Goal: Information Seeking & Learning: Learn about a topic

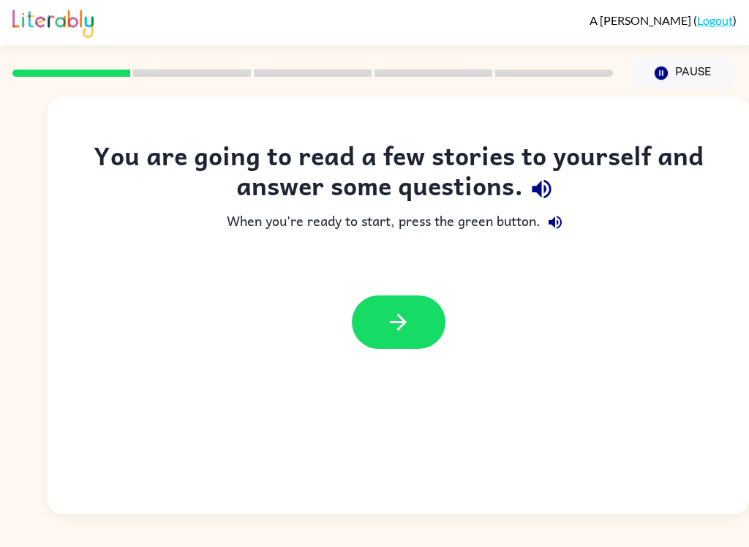
click at [551, 187] on icon "button" at bounding box center [541, 189] width 19 height 19
click at [568, 214] on button "button" at bounding box center [555, 222] width 29 height 29
click at [411, 313] on button "button" at bounding box center [399, 322] width 94 height 53
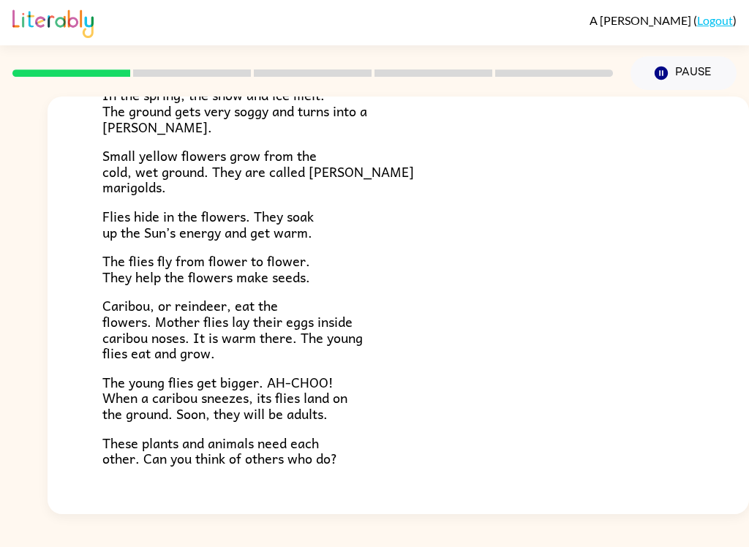
scroll to position [206, 0]
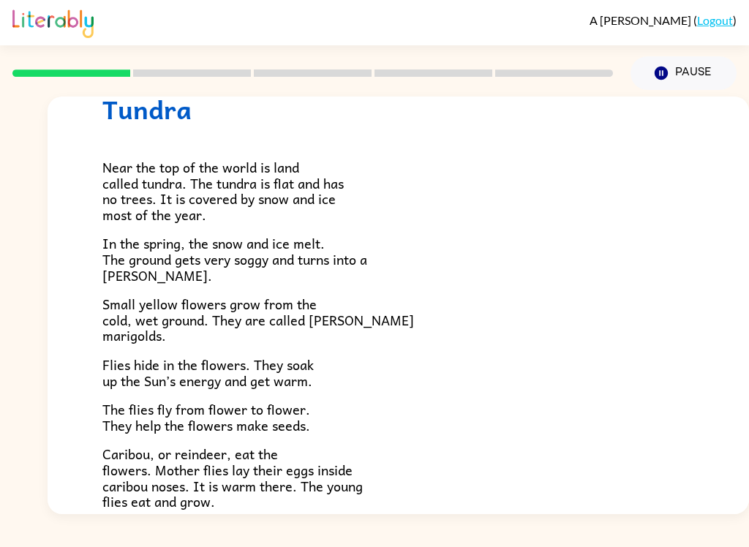
click at [168, 405] on span "The flies fly from flower to flower. They help the flowers make seeds." at bounding box center [206, 417] width 208 height 37
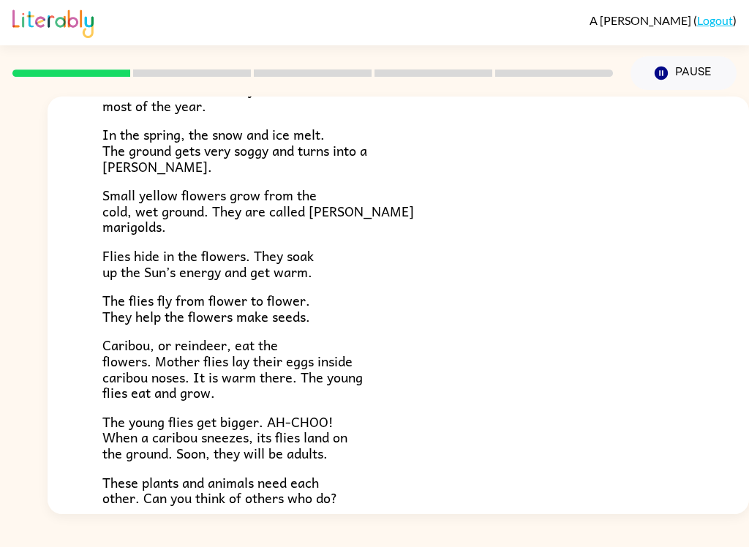
click at [23, 539] on div "A [PERSON_NAME] ( Logout ) Pause Pause Tundra Near the top of the world is land…" at bounding box center [374, 273] width 749 height 547
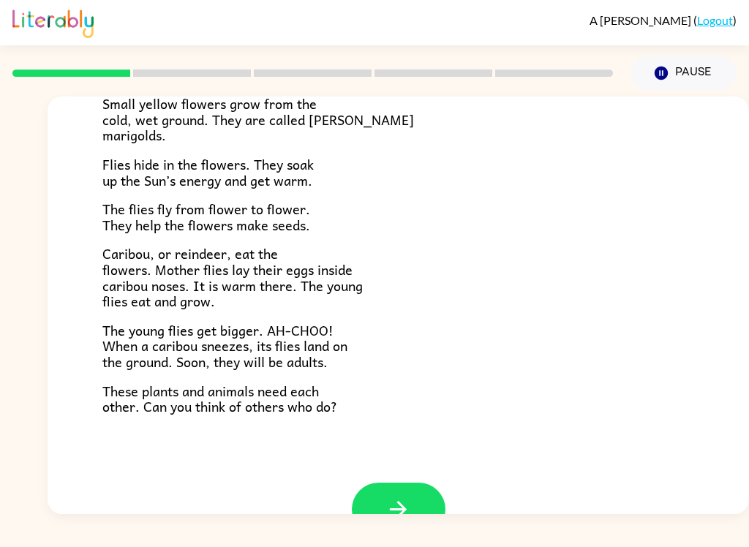
click at [70, 536] on div "A [PERSON_NAME] ( Logout ) Pause Pause Tundra Near the top of the world is land…" at bounding box center [374, 273] width 749 height 547
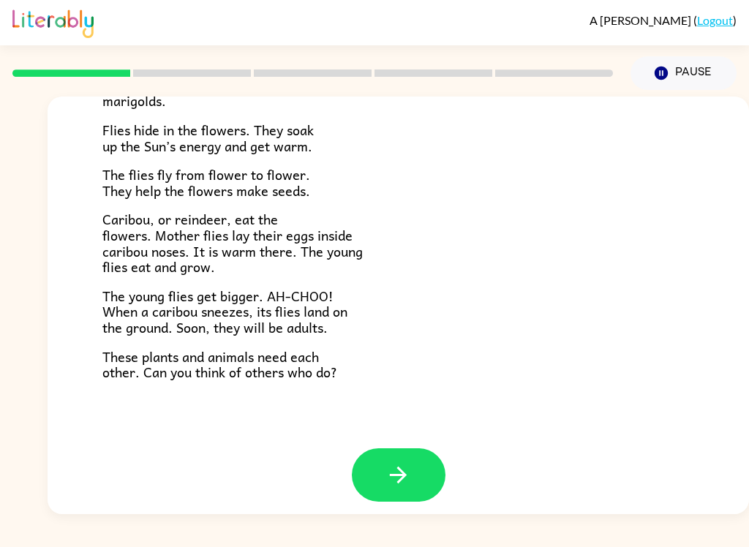
scroll to position [290, 0]
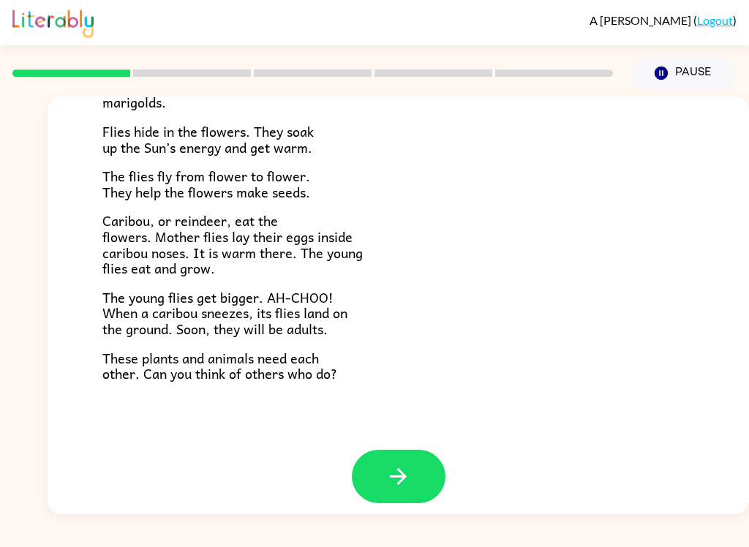
click at [358, 436] on div "Tundra Near the top of the world is land called tundra. The tundra is flat and …" at bounding box center [399, 127] width 702 height 643
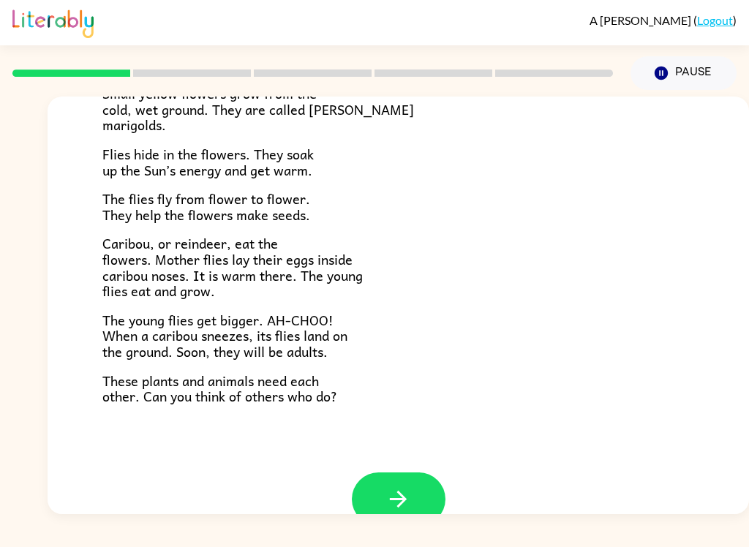
scroll to position [267, 0]
click at [370, 487] on button "button" at bounding box center [399, 499] width 94 height 53
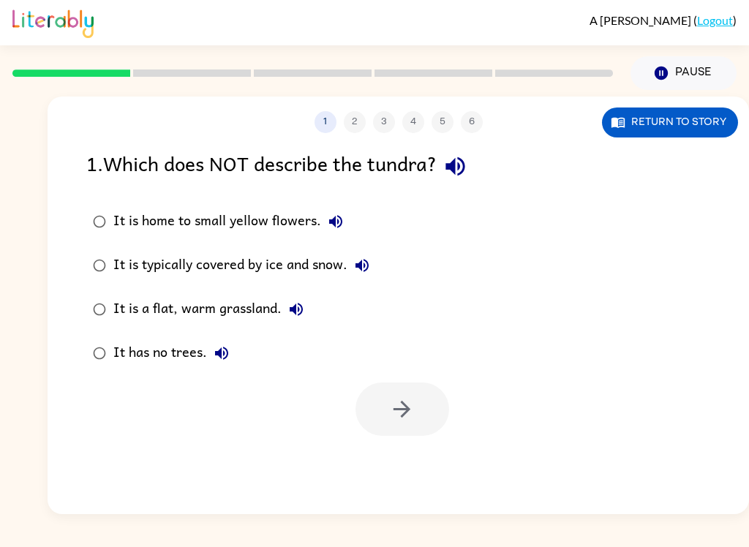
scroll to position [0, 0]
click at [470, 153] on button "button" at bounding box center [455, 166] width 37 height 37
click at [352, 211] on label "It is home to small yellow flowers." at bounding box center [231, 222] width 306 height 44
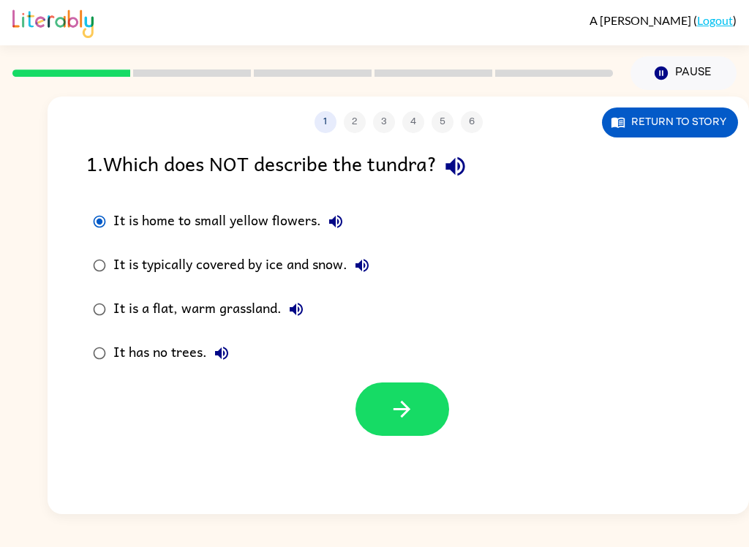
click at [334, 234] on button "It is home to small yellow flowers." at bounding box center [335, 221] width 29 height 29
click at [369, 271] on icon "button" at bounding box center [362, 266] width 18 height 18
click at [286, 323] on div "It is a flat, warm grassland." at bounding box center [212, 309] width 198 height 29
click at [299, 314] on icon "button" at bounding box center [297, 310] width 18 height 18
click at [229, 341] on button "It has no trees." at bounding box center [221, 353] width 29 height 29
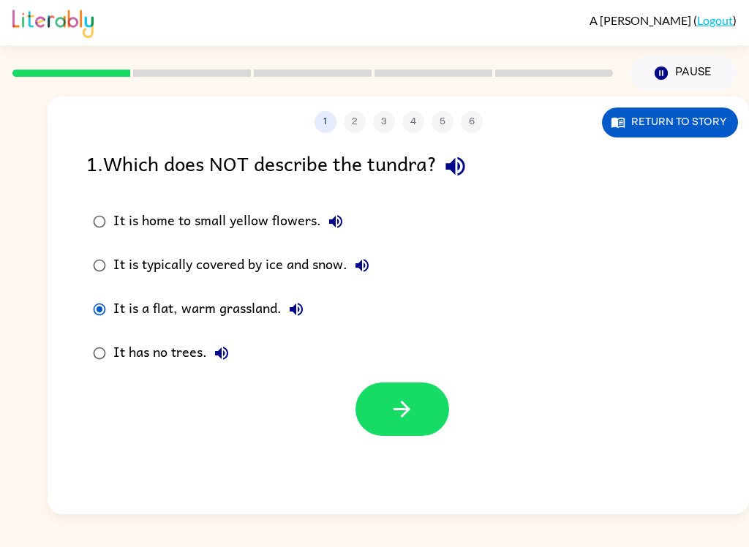
click at [418, 413] on button "button" at bounding box center [403, 409] width 94 height 53
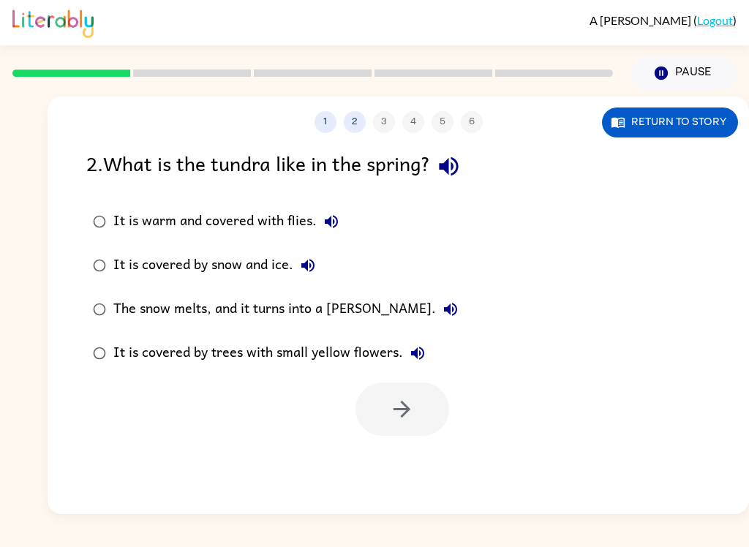
click at [467, 168] on button "button" at bounding box center [448, 166] width 37 height 37
click at [328, 227] on icon "button" at bounding box center [332, 222] width 18 height 18
click at [328, 226] on icon "button" at bounding box center [332, 222] width 18 height 18
click at [328, 227] on icon "button" at bounding box center [332, 222] width 18 height 18
click at [310, 261] on icon "button" at bounding box center [307, 265] width 13 height 13
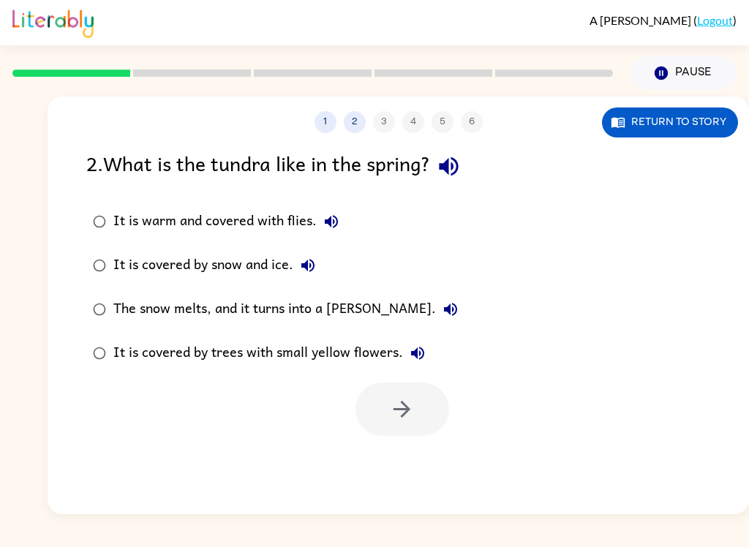
click at [436, 299] on button "The snow melts, and it turns into a [PERSON_NAME]." at bounding box center [450, 309] width 29 height 29
click at [418, 361] on icon "button" at bounding box center [418, 354] width 18 height 18
click at [662, 125] on button "Return to story" at bounding box center [670, 123] width 136 height 30
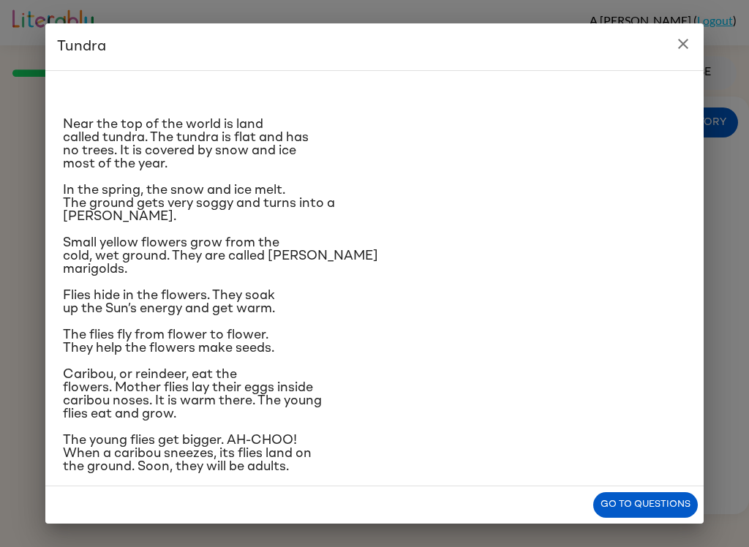
click at [117, 421] on span "Caribou, or reindeer, eat the flowers. Mother flies lay their eggs inside carib…" at bounding box center [192, 394] width 259 height 53
click at [661, 515] on button "Go to questions" at bounding box center [645, 505] width 105 height 26
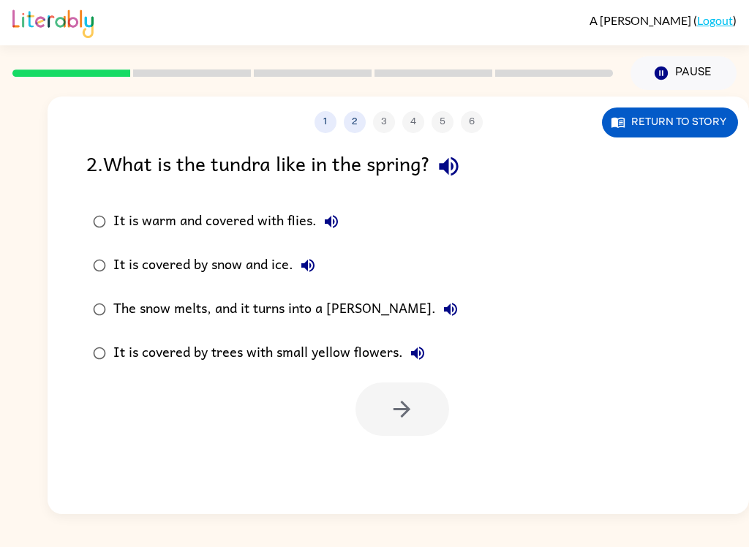
click at [304, 274] on icon "button" at bounding box center [308, 266] width 18 height 18
click at [436, 322] on button "The snow melts, and it turns into a [PERSON_NAME]." at bounding box center [450, 309] width 29 height 29
click at [397, 538] on div "A [PERSON_NAME] ( Logout ) Pause Pause 1 2 3 4 5 6 Return to story 2 . What is …" at bounding box center [374, 273] width 749 height 547
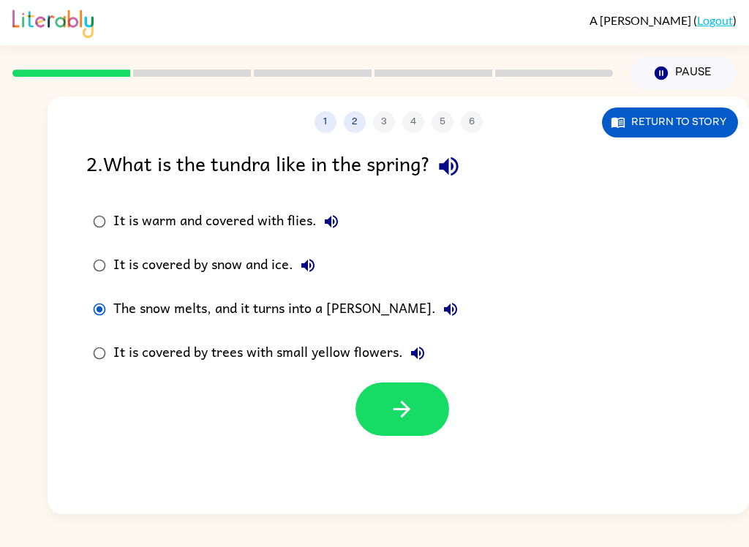
click at [415, 420] on button "button" at bounding box center [403, 409] width 94 height 53
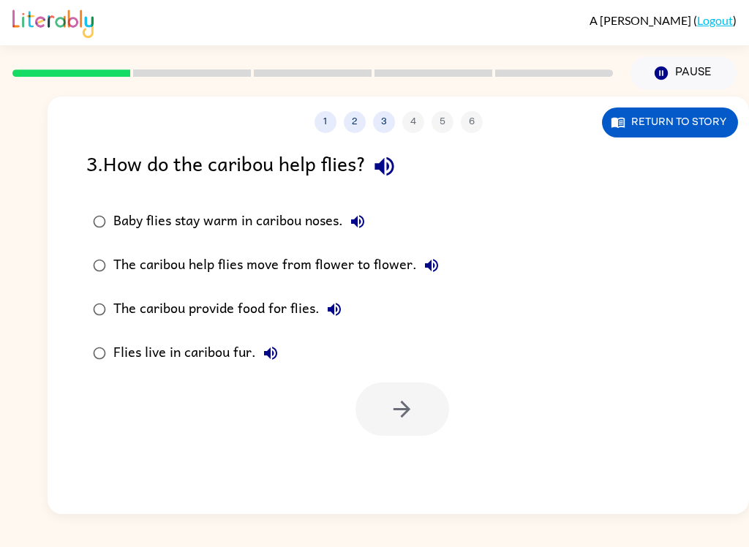
click at [397, 169] on icon "button" at bounding box center [385, 167] width 26 height 26
click at [364, 236] on button "Baby flies stay warm in caribou noses." at bounding box center [357, 221] width 29 height 29
click at [681, 132] on button "Return to story" at bounding box center [670, 123] width 136 height 30
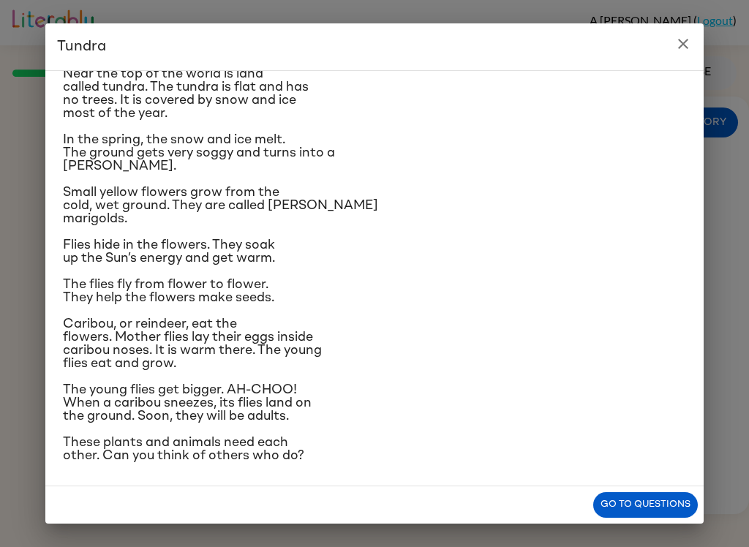
scroll to position [53, 0]
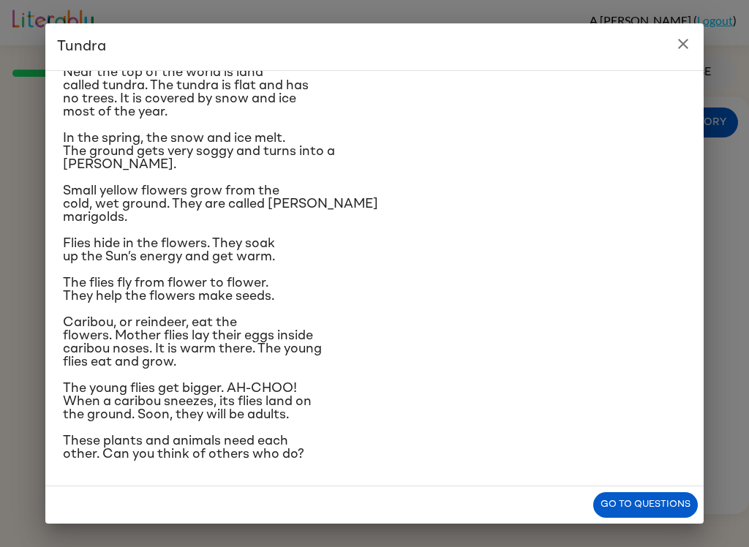
click at [653, 511] on button "Go to questions" at bounding box center [645, 505] width 105 height 26
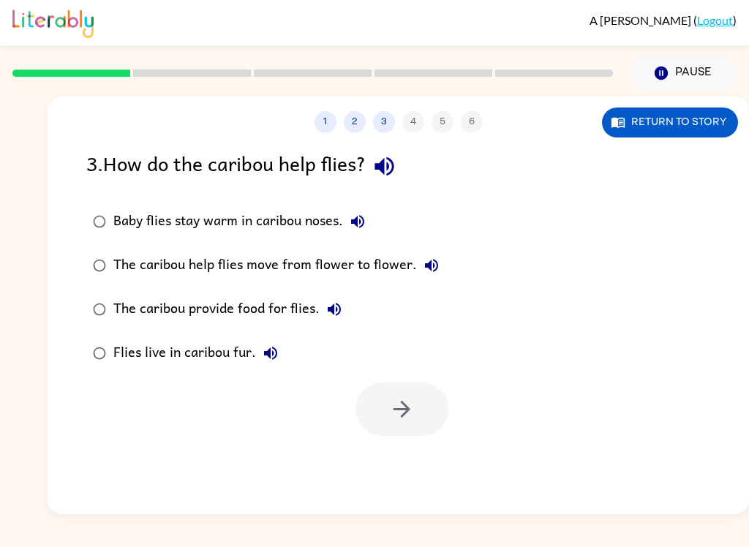
click at [357, 223] on icon "button" at bounding box center [357, 221] width 13 height 13
click at [424, 271] on icon "button" at bounding box center [432, 266] width 18 height 18
click at [335, 305] on icon "button" at bounding box center [335, 310] width 18 height 18
click at [274, 364] on button "Flies live in caribou fur." at bounding box center [270, 353] width 29 height 29
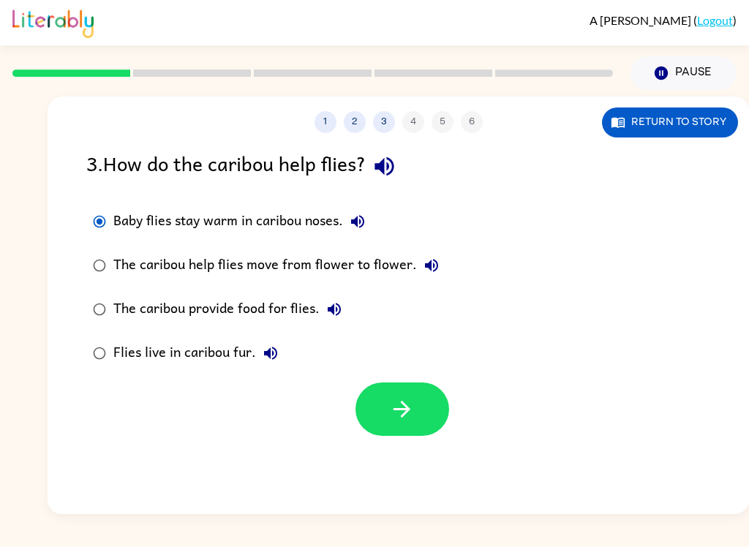
click at [424, 459] on div "1 2 3 4 5 6 Return to story 3 . How do the caribou help flies? Baby flies stay …" at bounding box center [399, 306] width 702 height 418
click at [401, 408] on icon "button" at bounding box center [402, 410] width 26 height 26
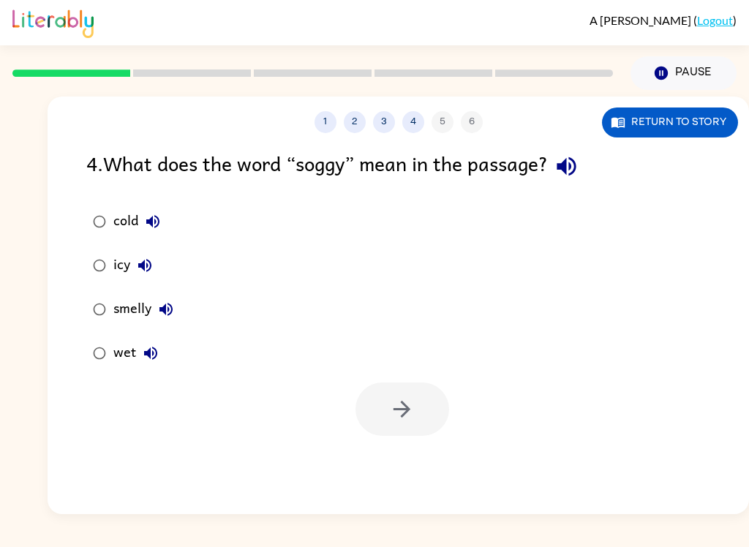
click at [574, 167] on icon "button" at bounding box center [567, 167] width 26 height 26
click at [462, 514] on div "1 2 3 4 5 6 Return to story 4 . What does the word “soggy” mean in the passage?…" at bounding box center [399, 306] width 702 height 418
click at [370, 501] on div "1 2 3 4 5 6 Return to story 4 . What does the word “soggy” mean in the passage?…" at bounding box center [399, 306] width 702 height 418
click at [161, 181] on div "4 . What does the word “soggy” mean in the passage?" at bounding box center [398, 166] width 624 height 37
click at [146, 232] on button "cold" at bounding box center [152, 221] width 29 height 29
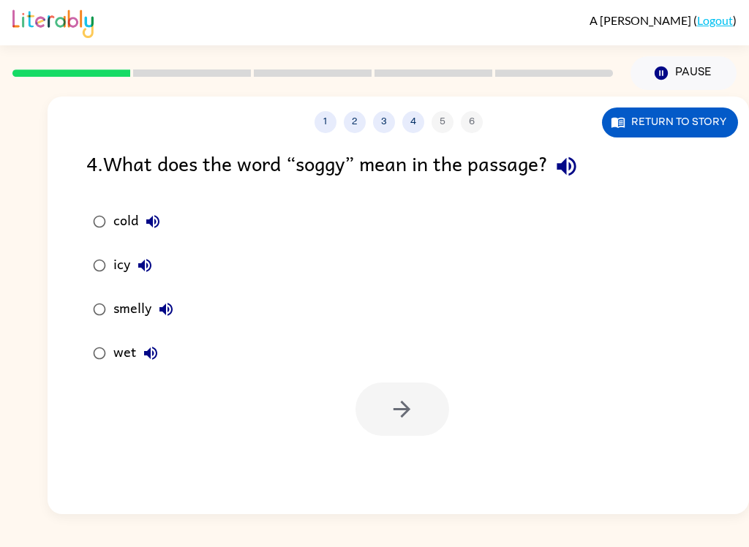
click at [154, 274] on icon "button" at bounding box center [145, 266] width 18 height 18
click at [172, 296] on button "smelly" at bounding box center [165, 309] width 29 height 29
click at [161, 363] on button "wet" at bounding box center [150, 353] width 29 height 29
click at [83, 343] on label "wet" at bounding box center [133, 353] width 110 height 44
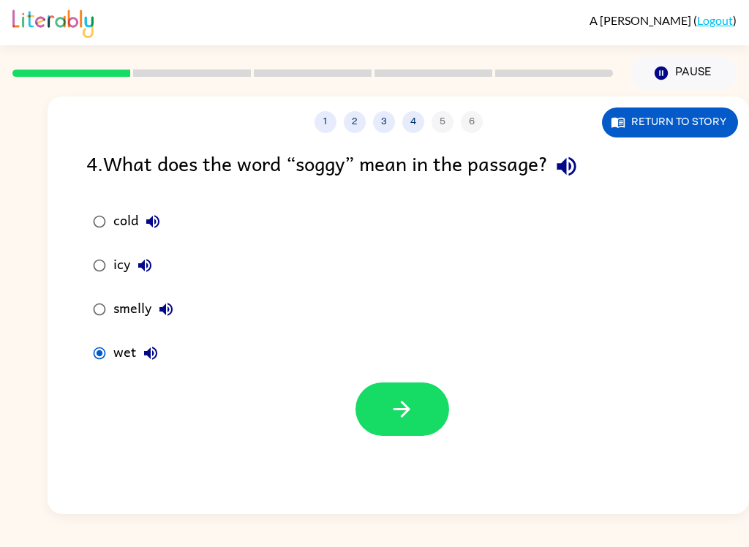
click at [386, 390] on button "button" at bounding box center [403, 409] width 94 height 53
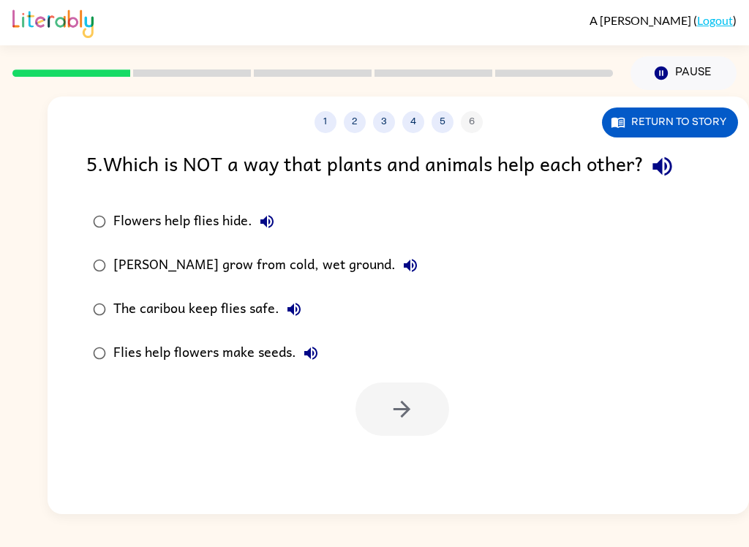
click at [661, 175] on icon "button" at bounding box center [663, 167] width 26 height 26
click at [683, 135] on button "Return to story" at bounding box center [670, 123] width 136 height 30
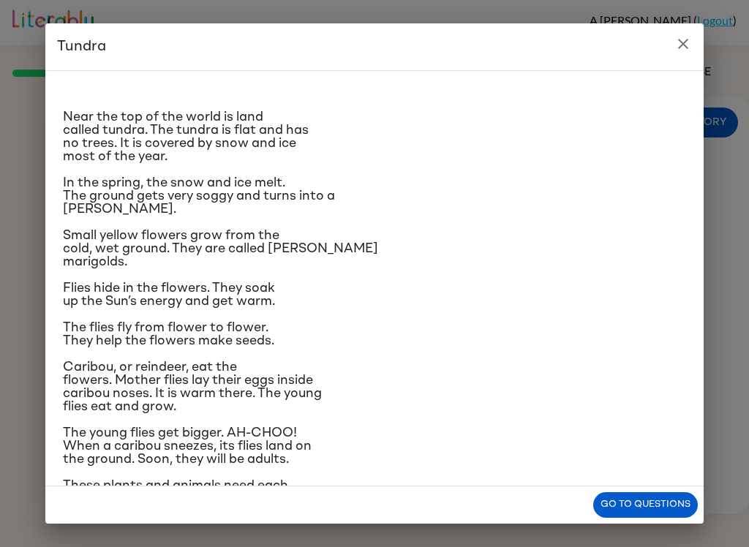
scroll to position [4, 0]
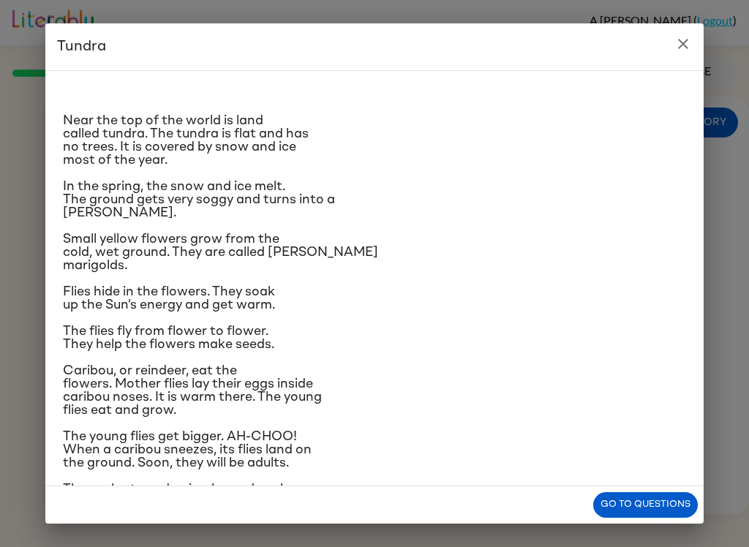
click at [26, 466] on div "Tundra Near the top of the world is land called tundra. The tundra is flat and …" at bounding box center [374, 273] width 749 height 547
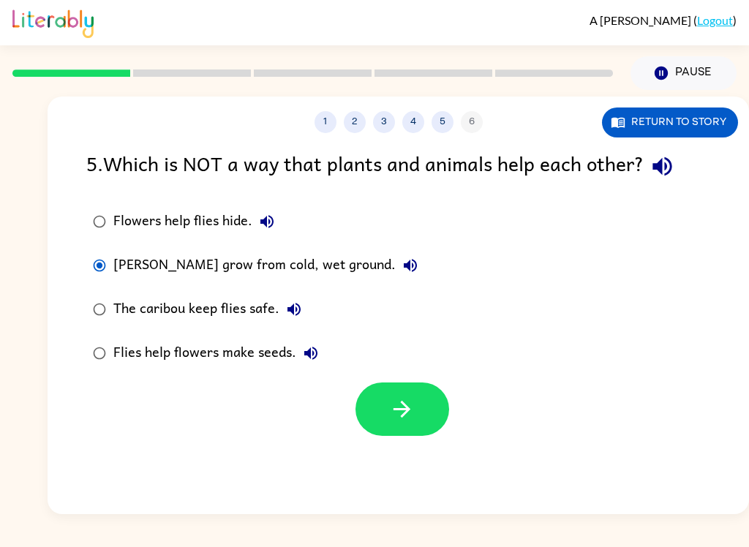
click at [402, 274] on icon "button" at bounding box center [411, 266] width 18 height 18
click at [295, 323] on button "The caribou keep flies safe." at bounding box center [293, 309] width 29 height 29
click at [302, 354] on icon "button" at bounding box center [311, 354] width 18 height 18
click at [255, 233] on button "Flowers help flies hide." at bounding box center [266, 221] width 29 height 29
click at [267, 218] on icon "button" at bounding box center [267, 222] width 18 height 18
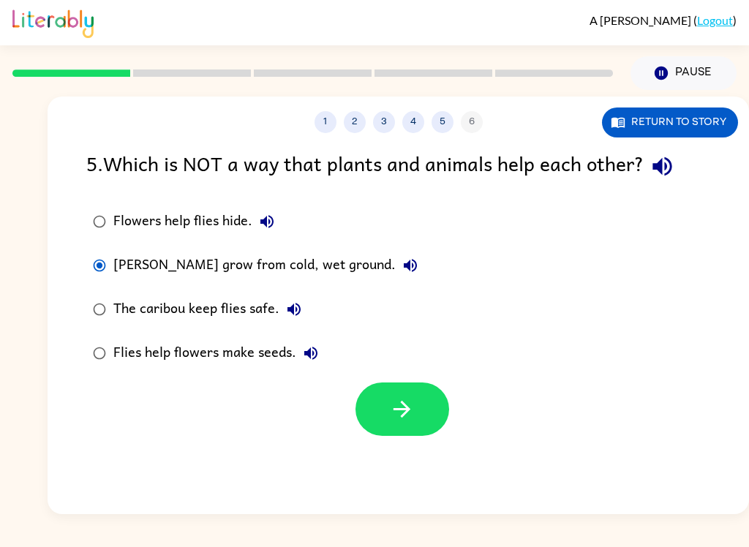
click at [268, 219] on icon "button" at bounding box center [267, 222] width 18 height 18
click at [293, 236] on label "Flowers help flies hide." at bounding box center [255, 222] width 354 height 44
click at [264, 214] on icon "button" at bounding box center [267, 222] width 18 height 18
click at [672, 172] on icon "button" at bounding box center [663, 167] width 26 height 26
click at [324, 339] on div "Flies help flowers make seeds." at bounding box center [219, 353] width 212 height 29
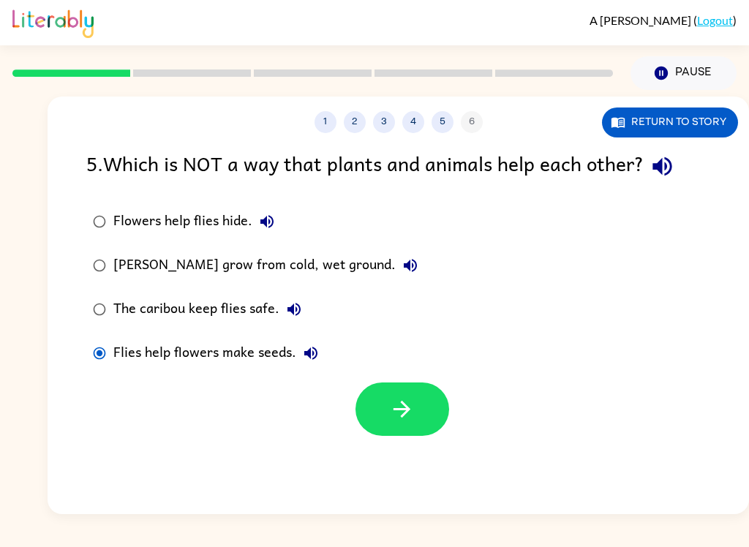
click at [302, 347] on icon "button" at bounding box center [311, 354] width 18 height 18
click at [696, 131] on button "Return to story" at bounding box center [670, 123] width 136 height 30
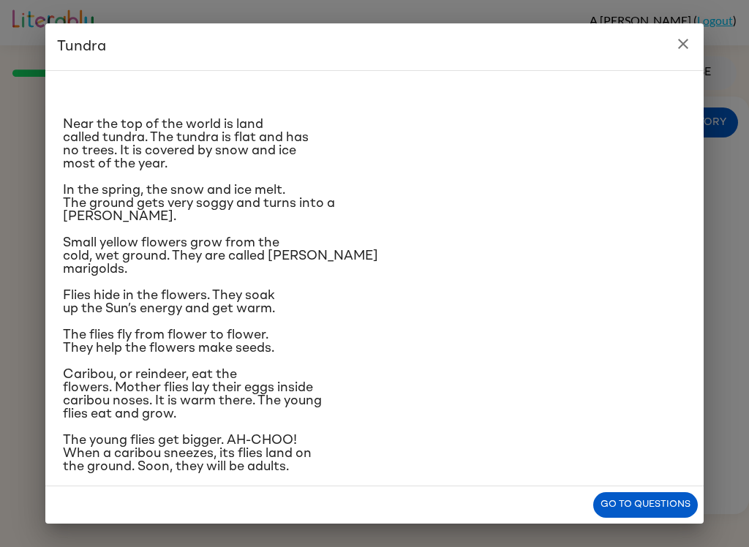
scroll to position [0, 0]
click at [119, 537] on div "Tundra Near the top of the world is land called tundra. The tundra is flat and …" at bounding box center [374, 273] width 749 height 547
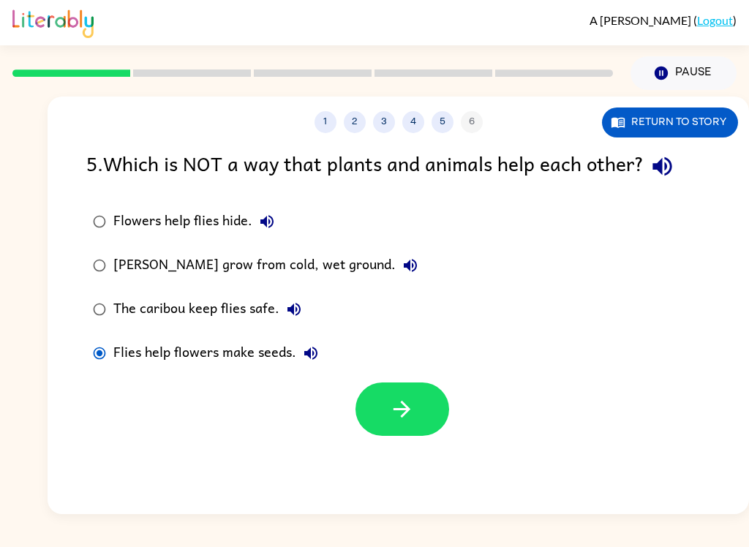
click at [673, 134] on button "Return to story" at bounding box center [670, 123] width 136 height 30
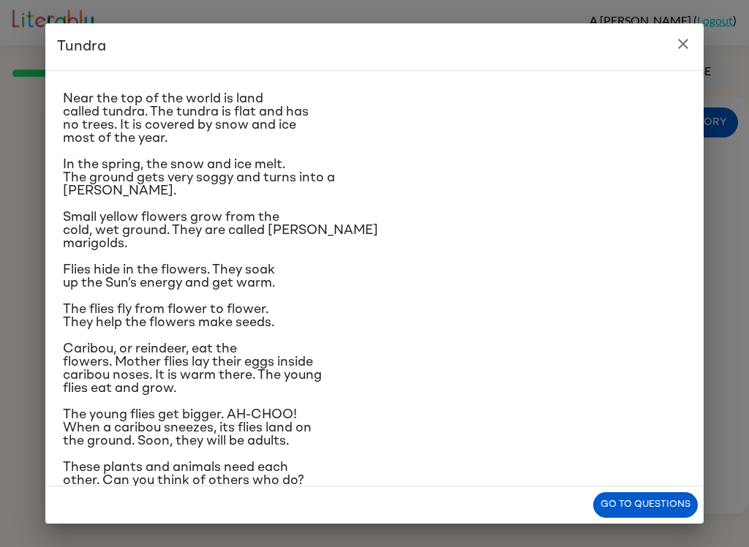
scroll to position [26, 0]
click at [694, 37] on button "close" at bounding box center [683, 43] width 29 height 29
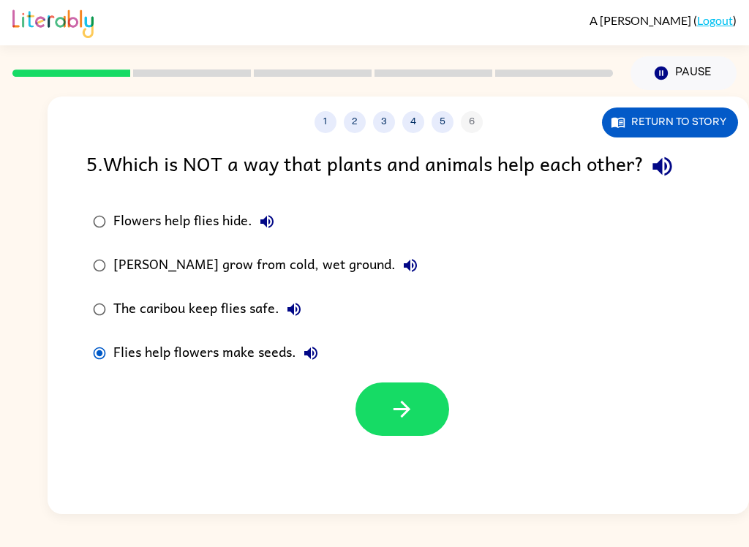
click at [675, 162] on icon "button" at bounding box center [663, 167] width 26 height 26
click at [270, 251] on label "[PERSON_NAME] grow from cold, wet ground." at bounding box center [255, 266] width 354 height 44
click at [248, 248] on label "[PERSON_NAME] grow from cold, wet ground." at bounding box center [255, 266] width 354 height 44
click at [271, 228] on icon "button" at bounding box center [267, 222] width 18 height 18
click at [667, 172] on icon "button" at bounding box center [663, 167] width 26 height 26
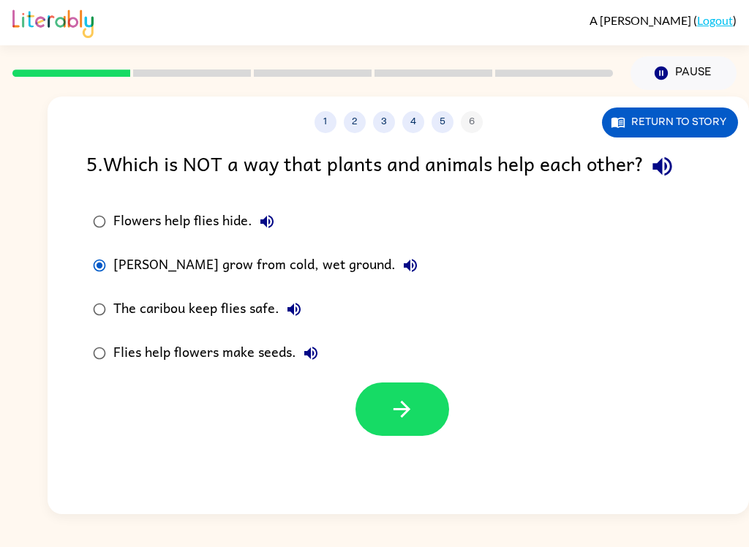
click at [672, 131] on button "Return to story" at bounding box center [670, 123] width 136 height 30
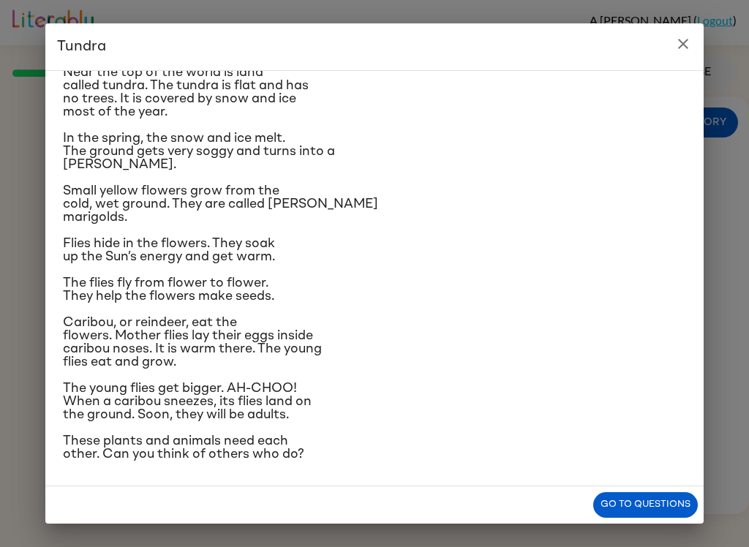
scroll to position [85, 0]
click at [101, 532] on div "Tundra Near the top of the world is land called tundra. The tundra is flat and …" at bounding box center [374, 273] width 749 height 547
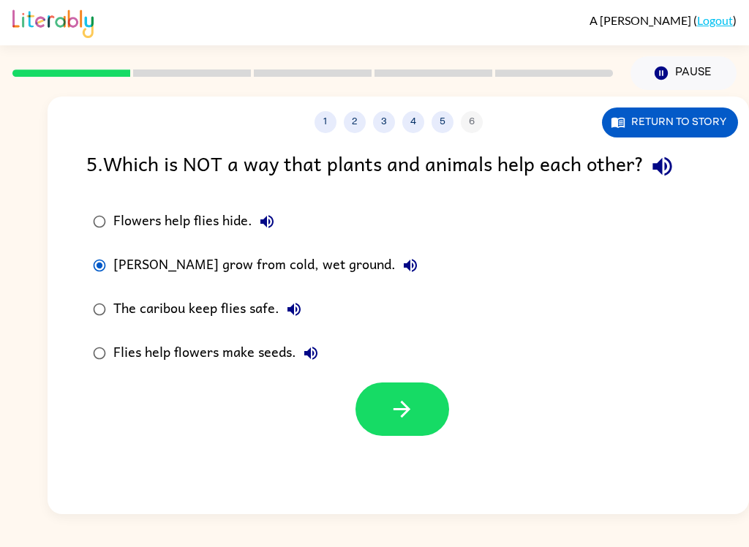
click at [666, 126] on button "Return to story" at bounding box center [670, 123] width 136 height 30
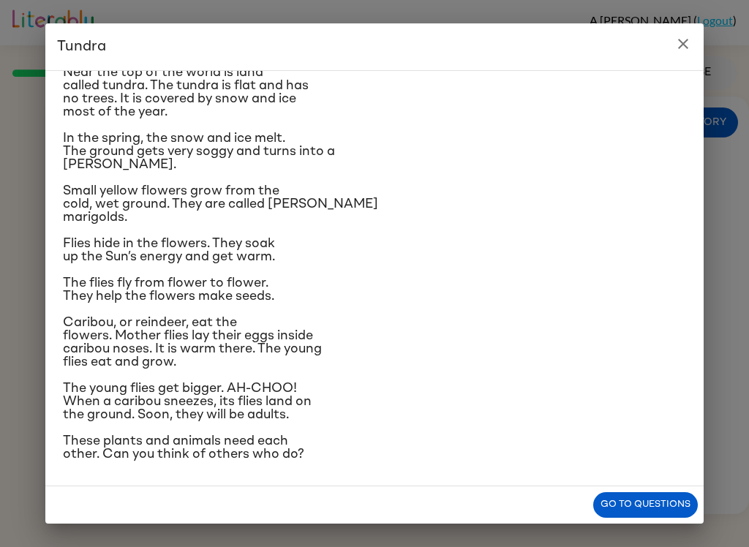
scroll to position [101, 0]
click at [449, 534] on div "Tundra Near the top of the world is land called tundra. The tundra is flat and …" at bounding box center [374, 273] width 749 height 547
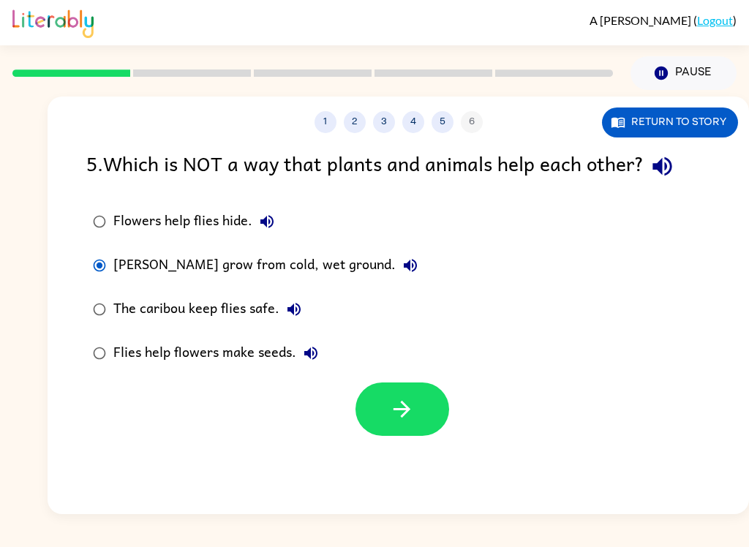
click at [278, 222] on button "Flowers help flies hide." at bounding box center [266, 221] width 29 height 29
click at [273, 210] on button "Flowers help flies hide." at bounding box center [266, 221] width 29 height 29
click at [274, 222] on icon "button" at bounding box center [267, 222] width 18 height 18
click at [407, 268] on icon "button" at bounding box center [410, 265] width 13 height 13
click at [288, 323] on button "The caribou keep flies safe." at bounding box center [293, 309] width 29 height 29
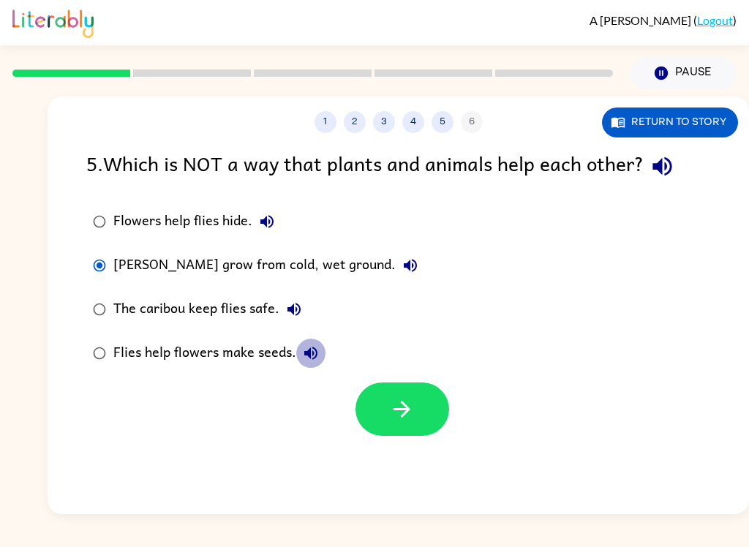
click at [316, 342] on button "Flies help flowers make seeds." at bounding box center [310, 353] width 29 height 29
click at [668, 114] on button "Return to story" at bounding box center [670, 123] width 136 height 30
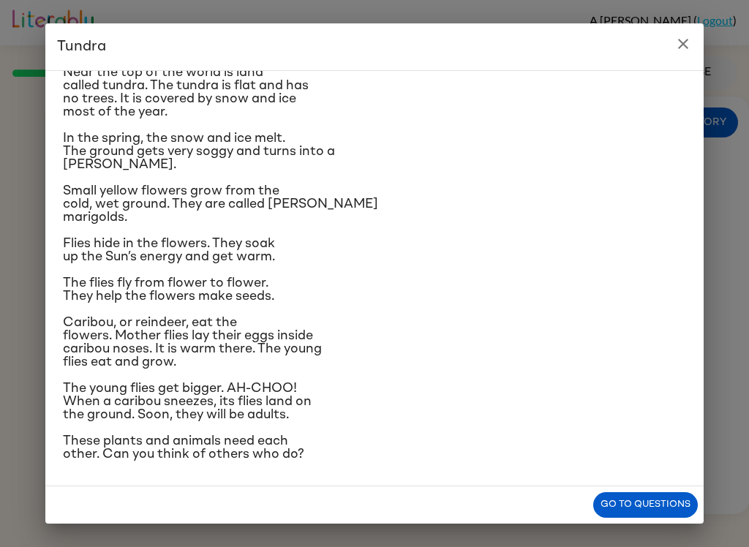
scroll to position [152, 0]
click at [90, 497] on div "Go to questions" at bounding box center [374, 505] width 658 height 37
click at [636, 541] on div "Tundra Near the top of the world is land called tundra. The tundra is flat and …" at bounding box center [374, 273] width 749 height 547
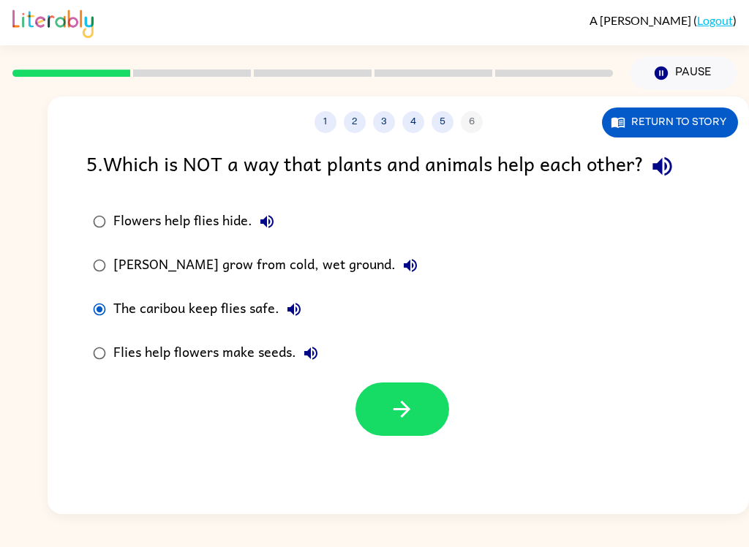
click at [636, 495] on div "1 2 3 4 5 6 Return to story 5 . Which is NOT a way that plants and animals help…" at bounding box center [399, 306] width 702 height 418
click at [388, 401] on button "button" at bounding box center [403, 409] width 94 height 53
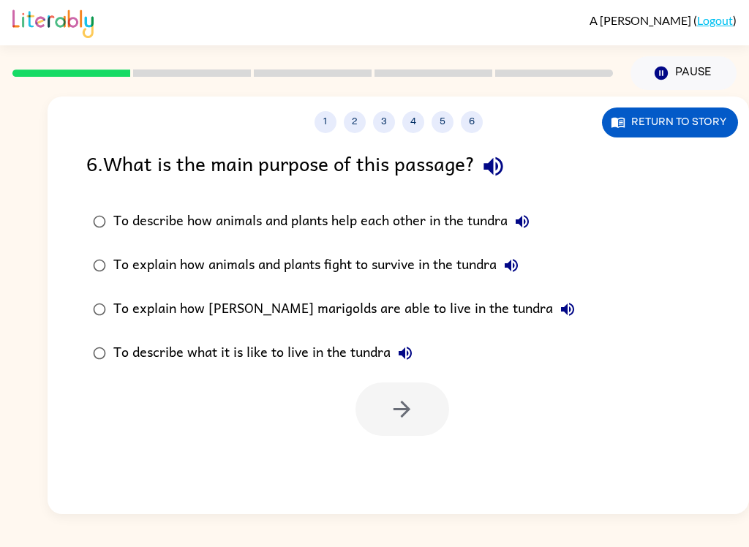
click at [513, 206] on label "To describe how animals and plants help each other in the tundra" at bounding box center [333, 222] width 511 height 44
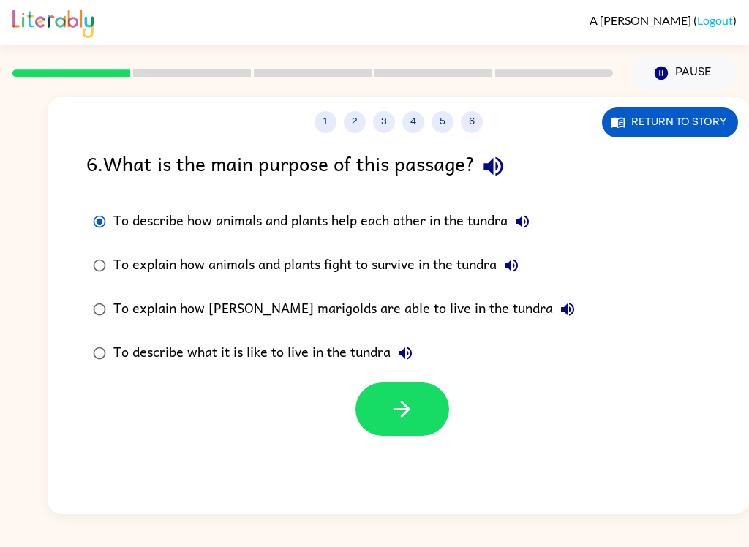
click at [487, 160] on icon "button" at bounding box center [494, 167] width 26 height 26
click at [508, 223] on div "To describe how animals and plants help each other in the tundra" at bounding box center [325, 221] width 424 height 29
click at [508, 215] on div "To describe how animals and plants help each other in the tundra" at bounding box center [325, 221] width 424 height 29
click at [515, 222] on button "To describe how animals and plants help each other in the tundra" at bounding box center [522, 221] width 29 height 29
click at [424, 525] on div "A [PERSON_NAME] ( Logout ) Pause Pause 1 2 3 4 5 6 Return to story 6 . What is …" at bounding box center [374, 273] width 749 height 547
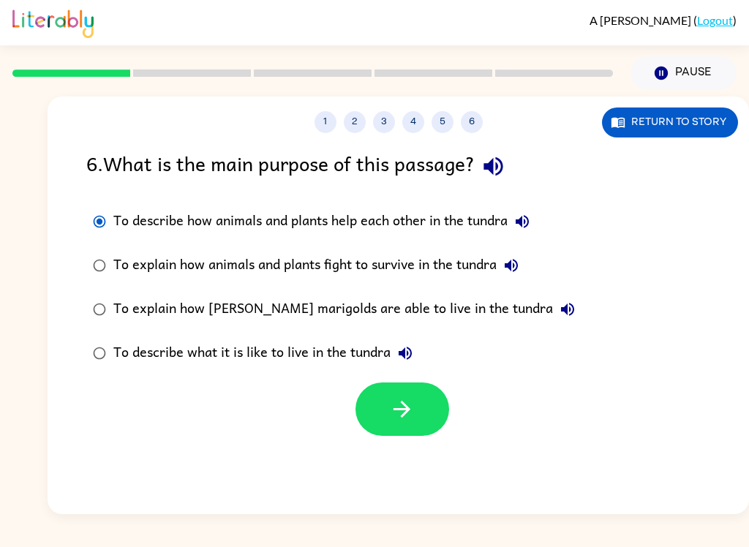
click at [526, 264] on button "To explain how animals and plants fight to survive in the tundra" at bounding box center [511, 265] width 29 height 29
click at [553, 299] on button "To explain how [PERSON_NAME] marigolds are able to live in the tundra" at bounding box center [567, 309] width 29 height 29
click at [404, 367] on button "To describe what it is like to live in the tundra" at bounding box center [405, 353] width 29 height 29
click at [399, 375] on label "To describe what it is like to live in the tundra" at bounding box center [333, 353] width 511 height 44
click at [406, 484] on div "1 2 3 4 5 6 Return to story 6 . What is the main purpose of this passage? To de…" at bounding box center [399, 306] width 702 height 418
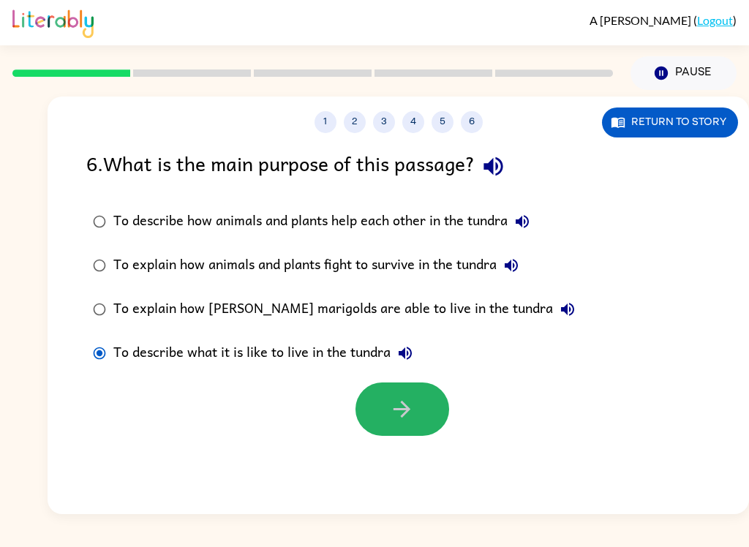
click at [391, 427] on button "button" at bounding box center [403, 409] width 94 height 53
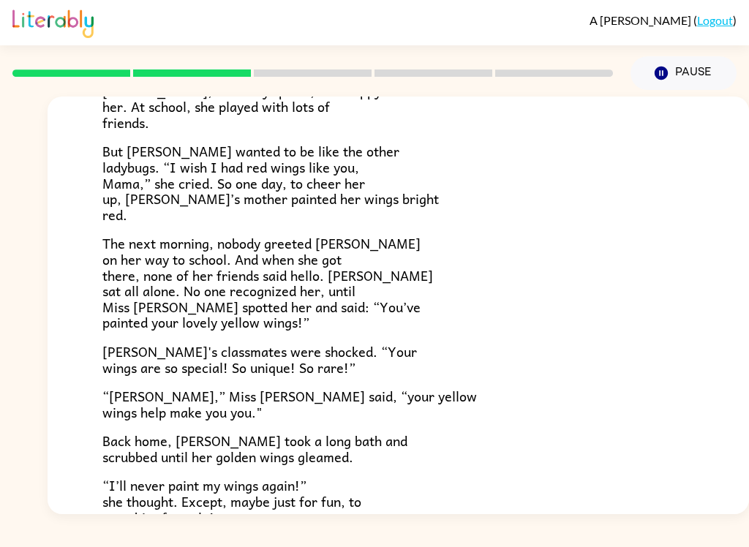
scroll to position [255, 0]
click at [348, 388] on p "“[PERSON_NAME],” Miss [PERSON_NAME] said, “your yellow wings help make you you."" at bounding box center [398, 403] width 592 height 31
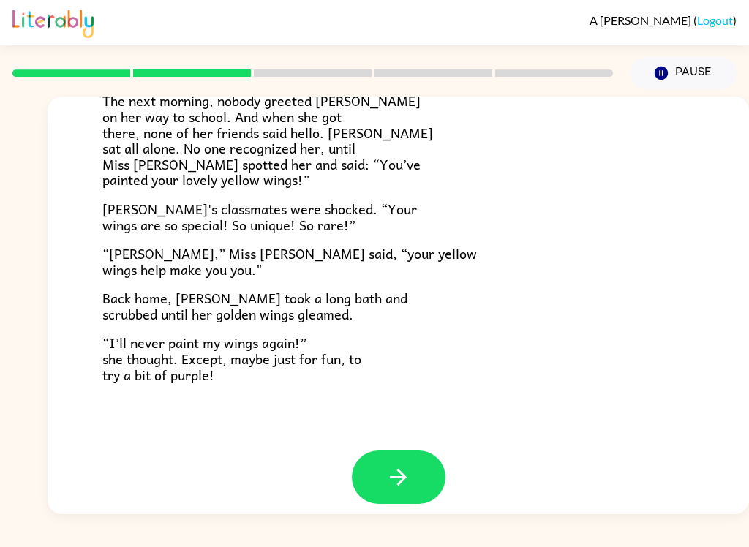
scroll to position [396, 0]
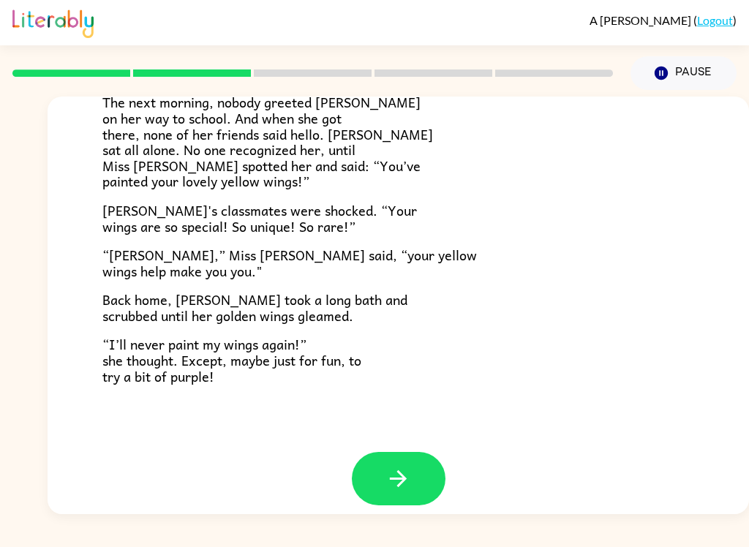
click at [400, 475] on icon "button" at bounding box center [399, 479] width 26 height 26
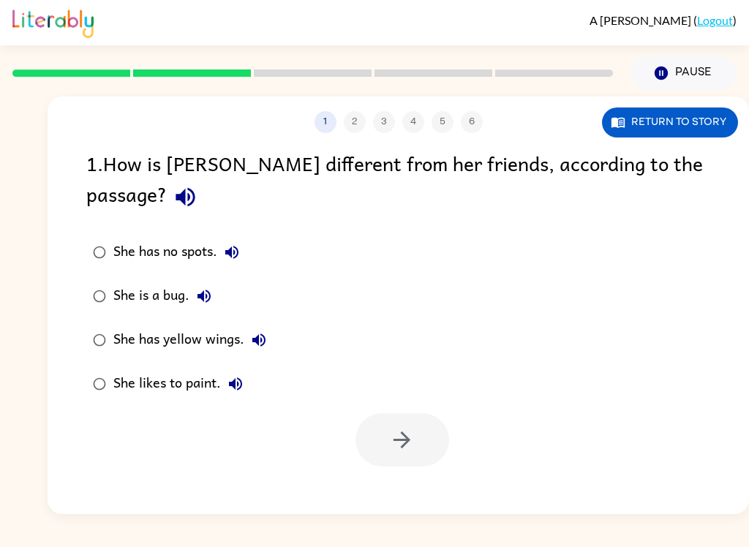
scroll to position [0, 0]
click at [195, 188] on icon "button" at bounding box center [185, 197] width 19 height 19
click at [222, 238] on button "She has no spots." at bounding box center [231, 252] width 29 height 29
click at [211, 288] on icon "button" at bounding box center [204, 297] width 18 height 18
click at [266, 331] on icon "button" at bounding box center [259, 340] width 18 height 18
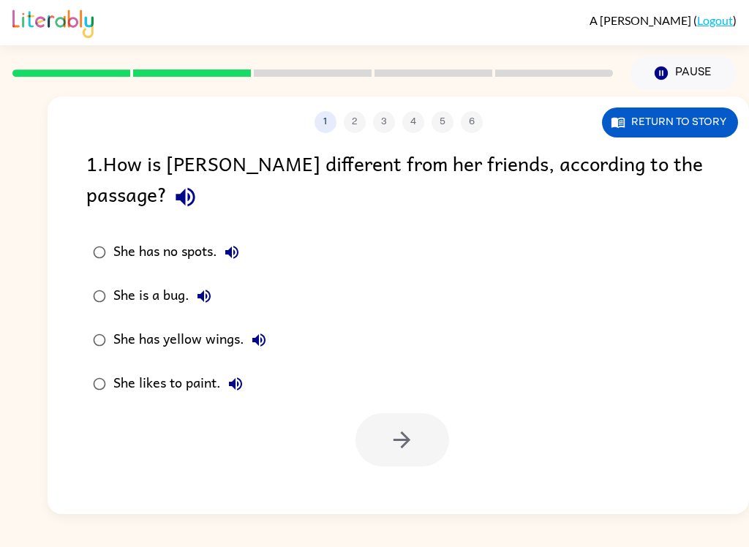
click at [234, 375] on icon "button" at bounding box center [236, 384] width 18 height 18
click at [230, 540] on div "A [PERSON_NAME] ( Logout ) Pause Pause 1 2 3 4 5 6 Return to story 1 . How is […" at bounding box center [374, 273] width 749 height 547
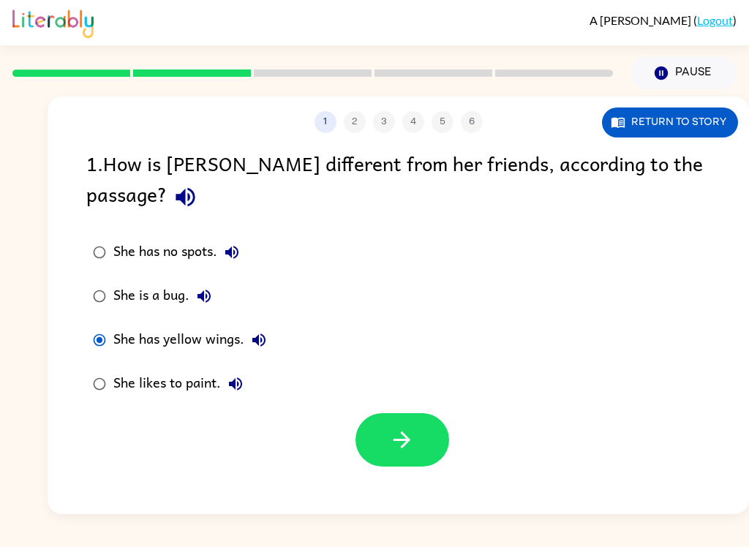
click at [378, 416] on button "button" at bounding box center [403, 439] width 94 height 53
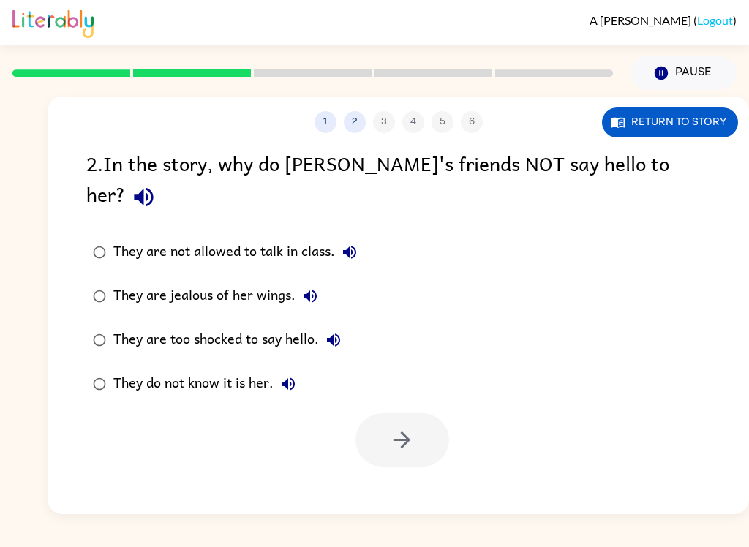
click at [350, 244] on icon "button" at bounding box center [350, 253] width 18 height 18
click at [603, 186] on div "2 . In the story, why do [PERSON_NAME]'s friends NOT say hello to her?" at bounding box center [398, 182] width 624 height 68
click at [157, 184] on icon "button" at bounding box center [144, 197] width 26 height 26
click at [313, 288] on icon "button" at bounding box center [310, 297] width 18 height 18
click at [346, 326] on button "They are too shocked to say hello." at bounding box center [333, 340] width 29 height 29
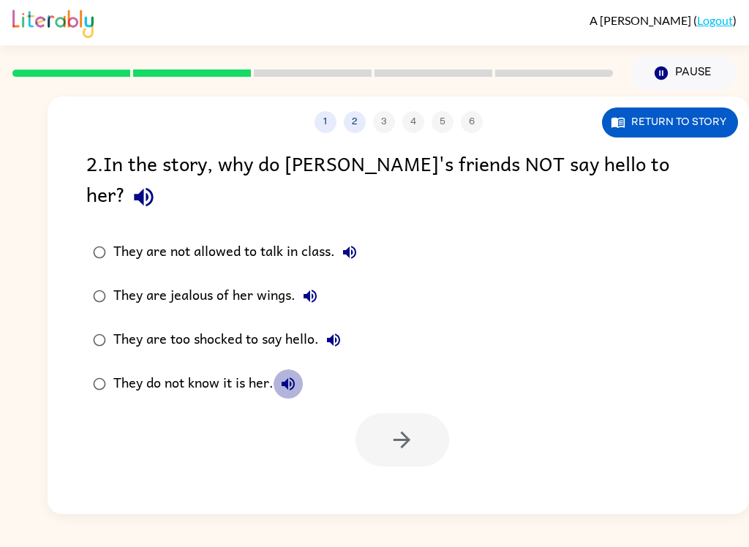
click at [285, 375] on icon "button" at bounding box center [288, 384] width 18 height 18
click at [324, 326] on button "They are too shocked to say hello." at bounding box center [333, 340] width 29 height 29
click at [308, 290] on icon "button" at bounding box center [310, 296] width 13 height 13
click at [358, 244] on icon "button" at bounding box center [350, 253] width 18 height 18
click at [282, 378] on icon "button" at bounding box center [288, 384] width 13 height 13
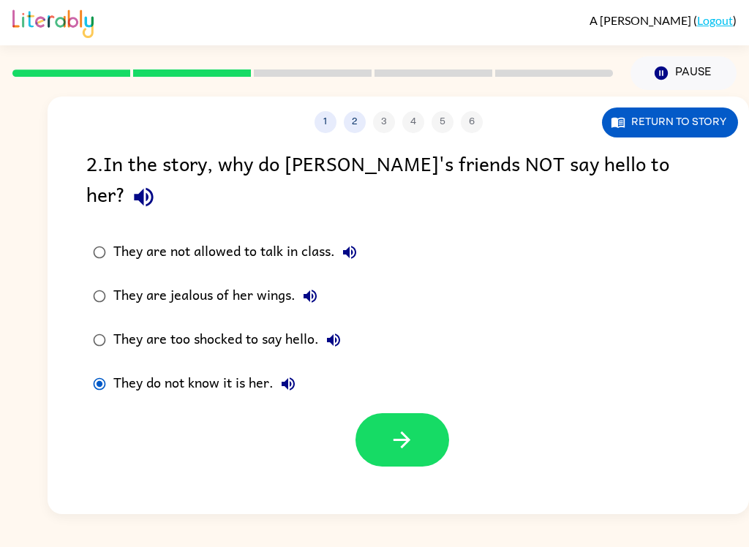
click at [113, 318] on label "They are too shocked to say hello." at bounding box center [224, 340] width 293 height 44
click at [106, 371] on label "They do not know it is her." at bounding box center [224, 384] width 293 height 44
click at [89, 322] on label "They are too shocked to say hello." at bounding box center [224, 340] width 293 height 44
click at [104, 326] on label "They are too shocked to say hello." at bounding box center [224, 340] width 293 height 44
click at [293, 375] on icon "button" at bounding box center [288, 384] width 18 height 18
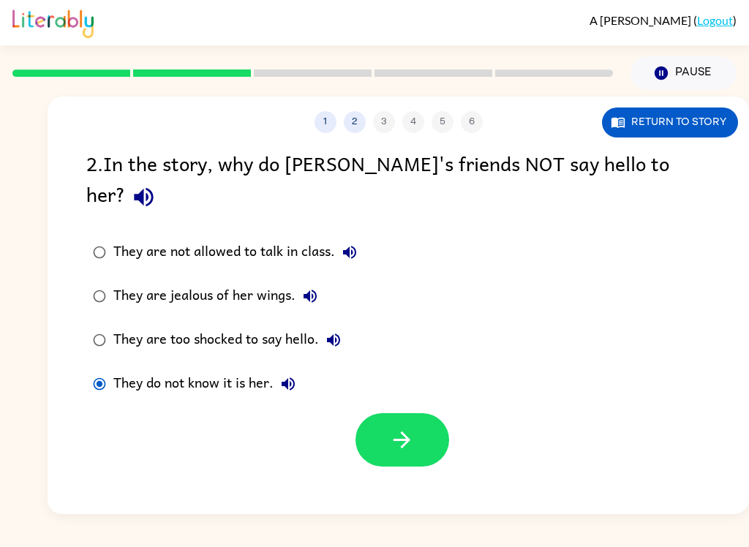
click at [95, 318] on label "They are too shocked to say hello." at bounding box center [224, 340] width 293 height 44
click at [81, 362] on label "They do not know it is her." at bounding box center [224, 384] width 293 height 44
click at [691, 118] on button "Return to story" at bounding box center [670, 123] width 136 height 30
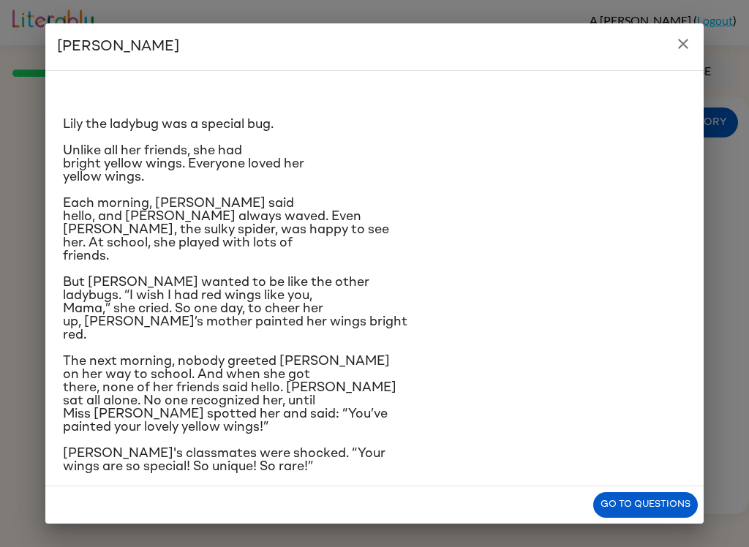
click at [457, 514] on div "Go to questions" at bounding box center [374, 505] width 658 height 37
click at [466, 342] on p "But [PERSON_NAME] wanted to be like the other ladybugs. “I wish I had red wings…" at bounding box center [374, 309] width 623 height 66
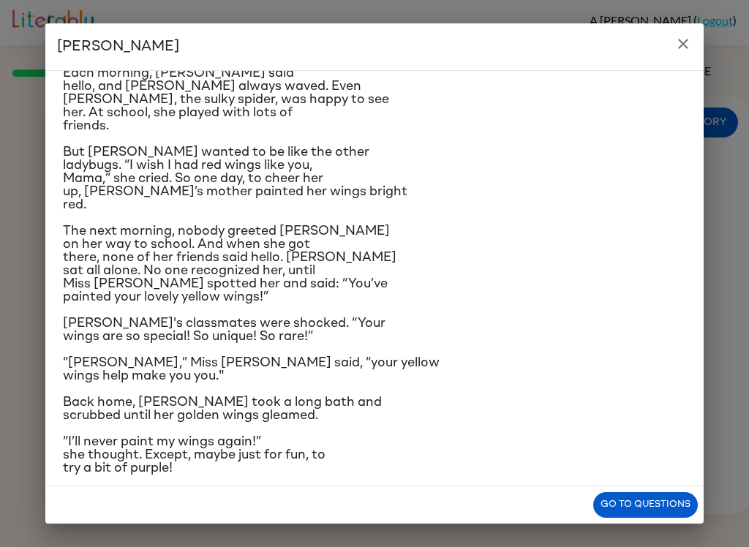
scroll to position [129, 0]
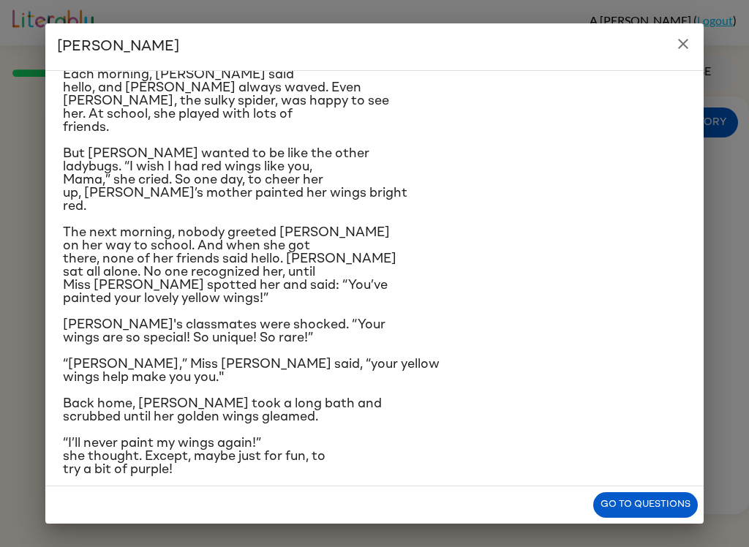
click at [433, 541] on div "[PERSON_NAME] [PERSON_NAME] the ladybug was a special bug. Unlike all her frien…" at bounding box center [374, 273] width 749 height 547
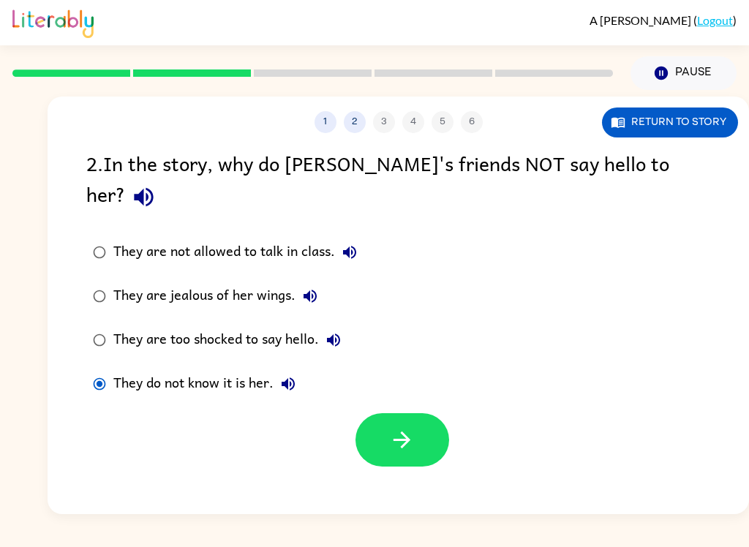
click at [277, 369] on button "They do not know it is her." at bounding box center [288, 383] width 29 height 29
click at [413, 427] on icon "button" at bounding box center [402, 440] width 26 height 26
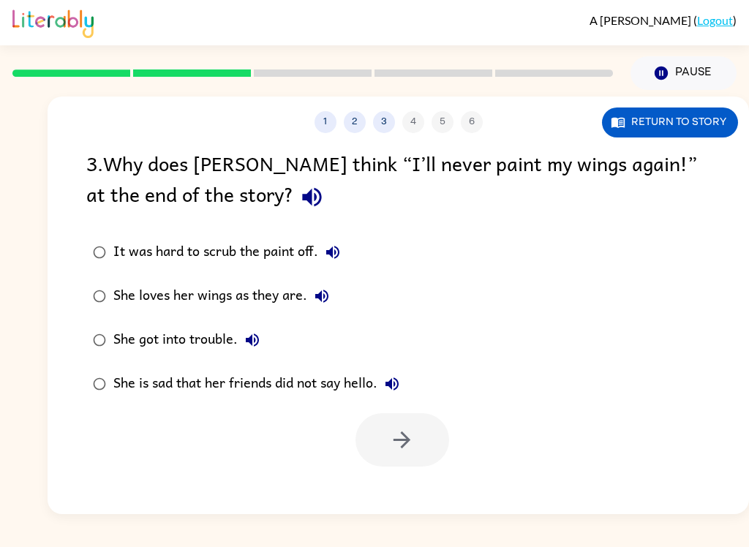
click at [175, 210] on div "3 . Why does [PERSON_NAME] think “I’ll never paint my wings again!” at the end …" at bounding box center [398, 182] width 624 height 68
click at [293, 216] on button "button" at bounding box center [311, 197] width 37 height 37
click at [348, 241] on div "It was hard to scrub the paint off." at bounding box center [230, 252] width 234 height 29
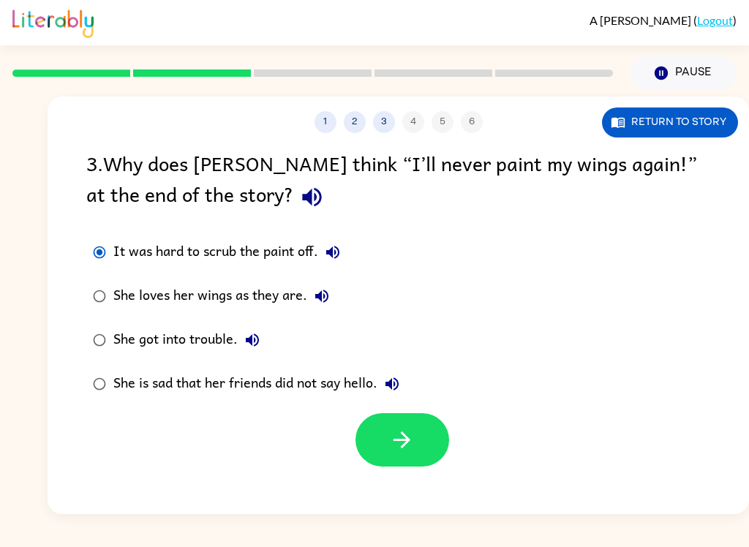
click at [325, 249] on icon "button" at bounding box center [333, 253] width 18 height 18
click at [331, 304] on icon "button" at bounding box center [322, 297] width 18 height 18
click at [241, 311] on div "She loves her wings as they are." at bounding box center [224, 296] width 223 height 29
click at [257, 345] on icon "button" at bounding box center [253, 340] width 18 height 18
click at [396, 383] on icon "button" at bounding box center [392, 384] width 18 height 18
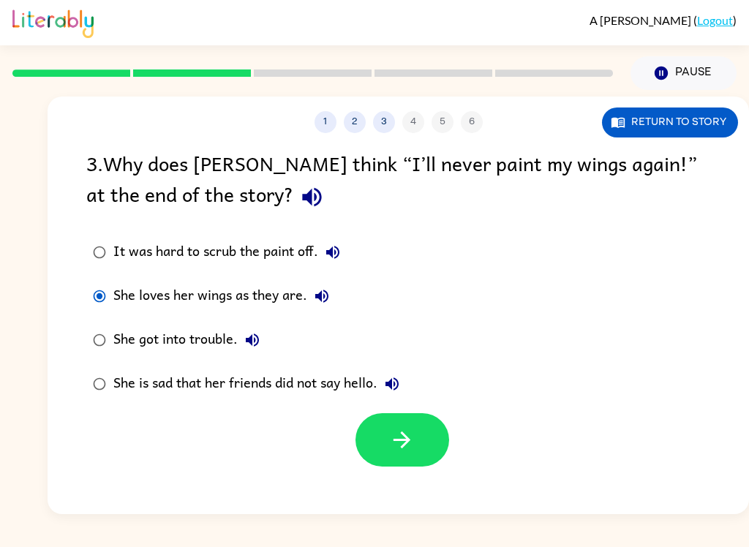
click at [434, 424] on button "button" at bounding box center [403, 439] width 94 height 53
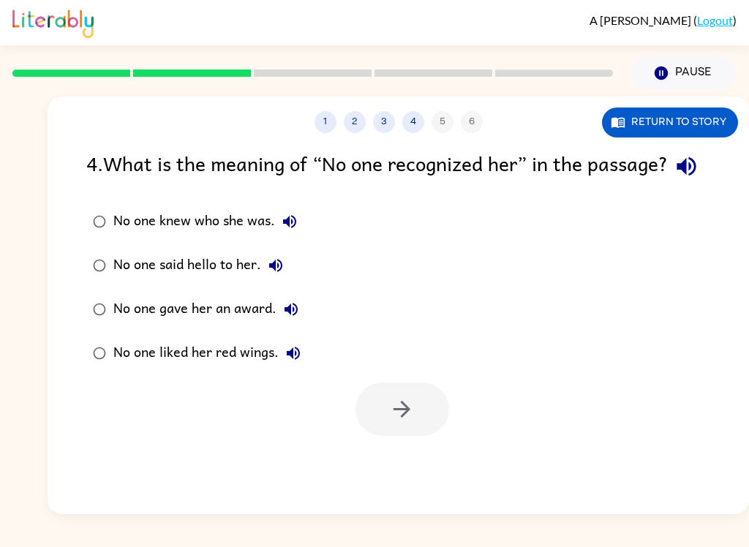
click at [290, 236] on button "No one knew who she was." at bounding box center [289, 221] width 29 height 29
click at [674, 179] on icon "button" at bounding box center [687, 167] width 26 height 26
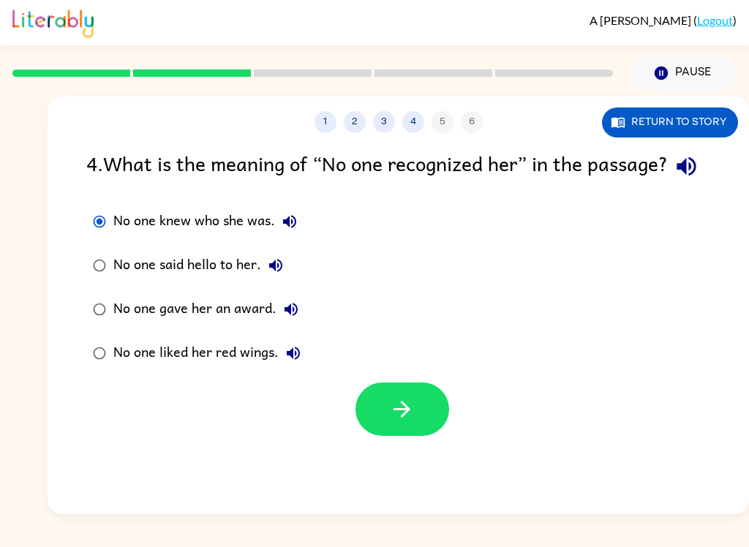
click at [282, 236] on button "No one knew who she was." at bounding box center [289, 221] width 29 height 29
click at [280, 280] on button "No one said hello to her." at bounding box center [275, 265] width 29 height 29
click at [295, 324] on button "No one gave her an award." at bounding box center [291, 309] width 29 height 29
click at [297, 360] on icon "button" at bounding box center [293, 353] width 13 height 13
click at [417, 436] on button "button" at bounding box center [403, 409] width 94 height 53
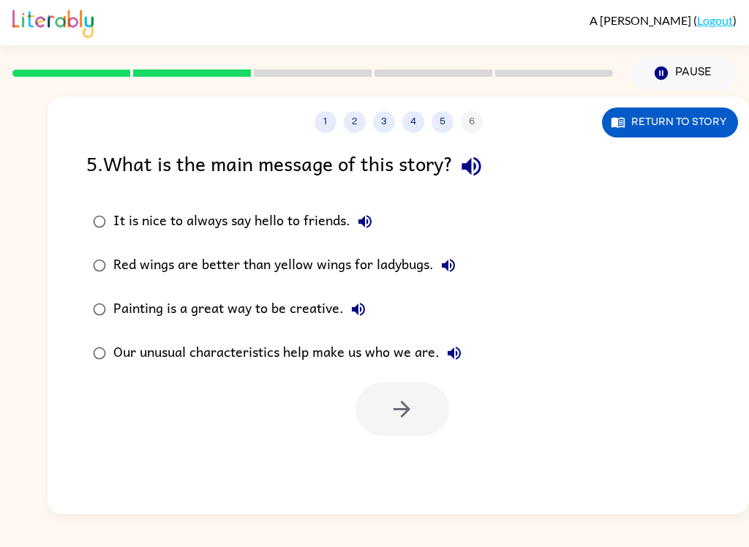
click at [478, 185] on button "button" at bounding box center [471, 166] width 37 height 37
click at [490, 172] on button "button" at bounding box center [471, 166] width 37 height 37
click at [471, 153] on button "button" at bounding box center [471, 166] width 37 height 37
click at [484, 165] on icon "button" at bounding box center [472, 167] width 26 height 26
click at [363, 219] on icon "button" at bounding box center [365, 222] width 18 height 18
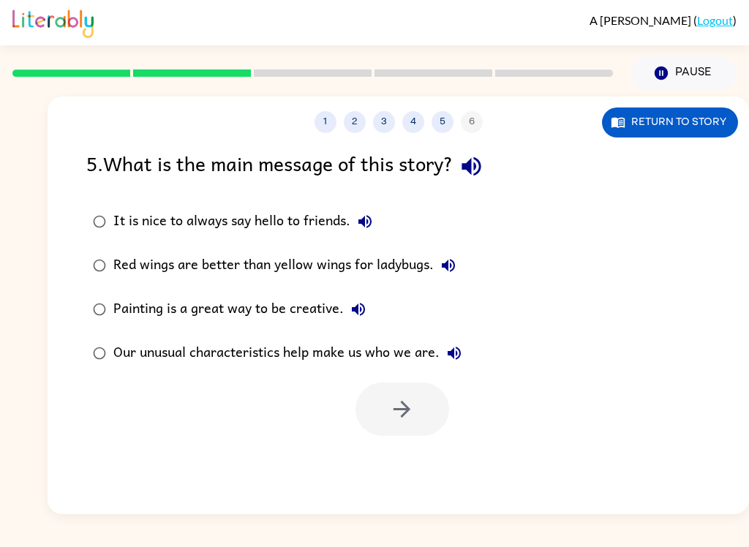
click at [477, 154] on icon "button" at bounding box center [472, 167] width 26 height 26
click at [470, 169] on icon "button" at bounding box center [471, 166] width 19 height 19
click at [365, 230] on icon "button" at bounding box center [365, 222] width 18 height 18
click at [448, 271] on icon "button" at bounding box center [448, 265] width 13 height 13
click at [561, 536] on div "A [PERSON_NAME] ( Logout ) Pause Pause 1 2 3 4 5 6 Return to story 5 . What is …" at bounding box center [374, 273] width 749 height 547
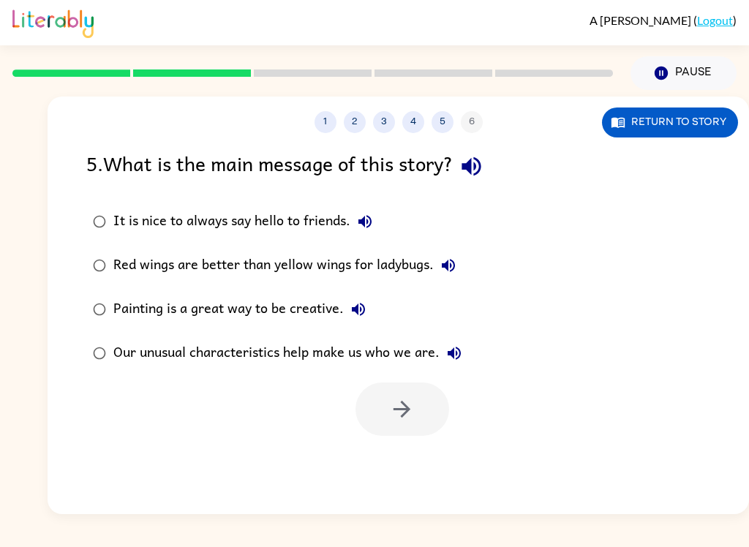
click at [541, 534] on div "A [PERSON_NAME] ( Logout ) Pause Pause 1 2 3 4 5 6 Return to story 5 . What is …" at bounding box center [374, 273] width 749 height 547
click at [336, 307] on div "Painting is a great way to be creative." at bounding box center [243, 309] width 260 height 29
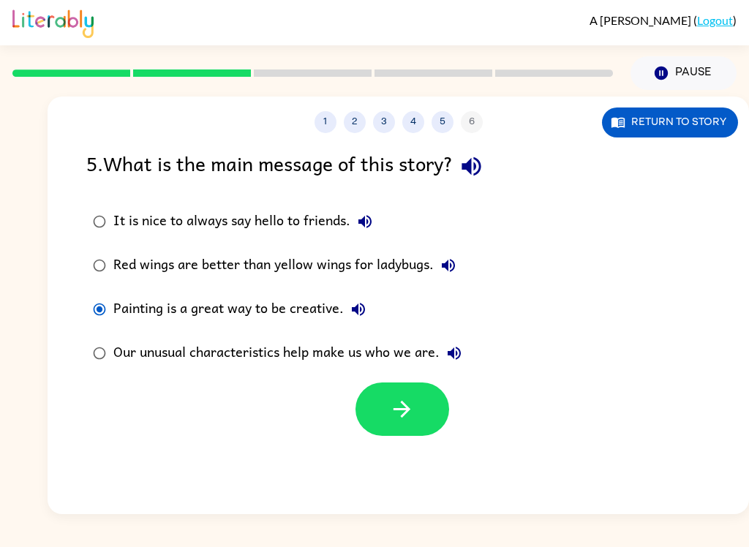
click at [357, 308] on icon "button" at bounding box center [358, 309] width 13 height 13
click at [450, 366] on button "Our unusual characteristics help make us who we are." at bounding box center [454, 353] width 29 height 29
click at [420, 451] on div "1 2 3 4 5 6 Return to story 5 . What is the main message of this story? It is n…" at bounding box center [399, 306] width 702 height 418
click at [394, 428] on button "button" at bounding box center [403, 409] width 94 height 53
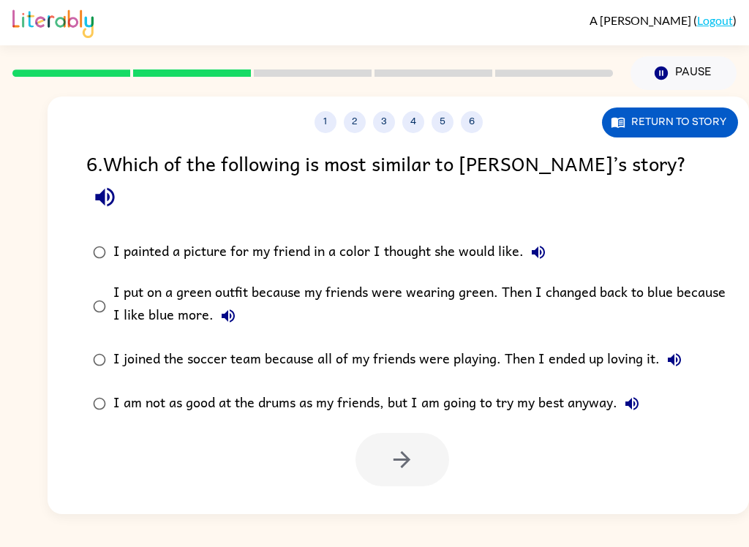
click at [118, 184] on icon "button" at bounding box center [105, 197] width 26 height 26
click at [546, 244] on icon "button" at bounding box center [539, 253] width 18 height 18
click at [232, 307] on icon "button" at bounding box center [228, 316] width 18 height 18
click at [664, 345] on button "I joined the soccer team because all of my friends were playing. Then I ended u…" at bounding box center [674, 359] width 29 height 29
click at [627, 395] on icon "button" at bounding box center [632, 404] width 18 height 18
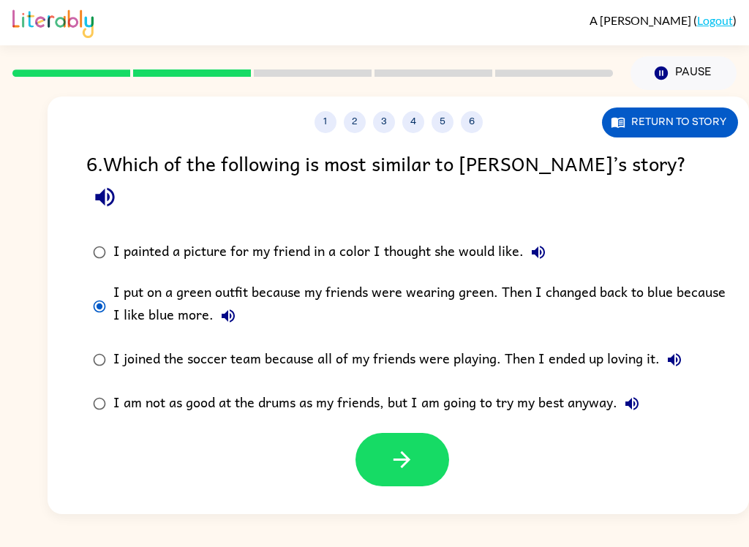
click at [410, 433] on button "button" at bounding box center [403, 459] width 94 height 53
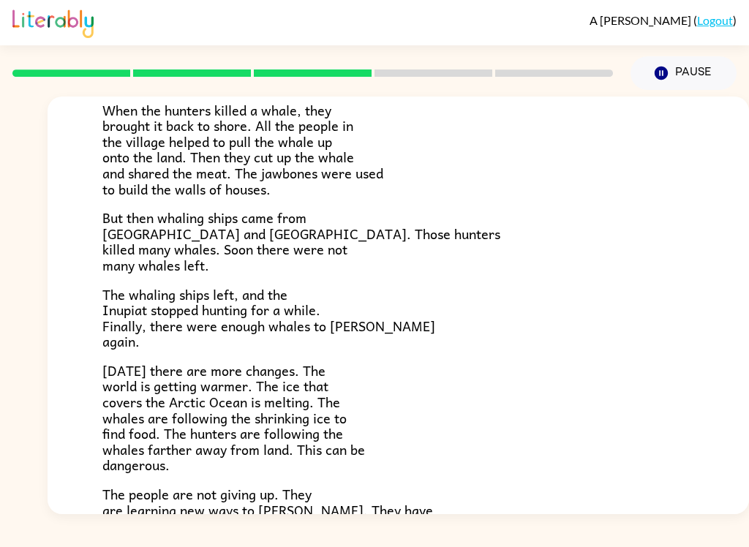
scroll to position [318, 0]
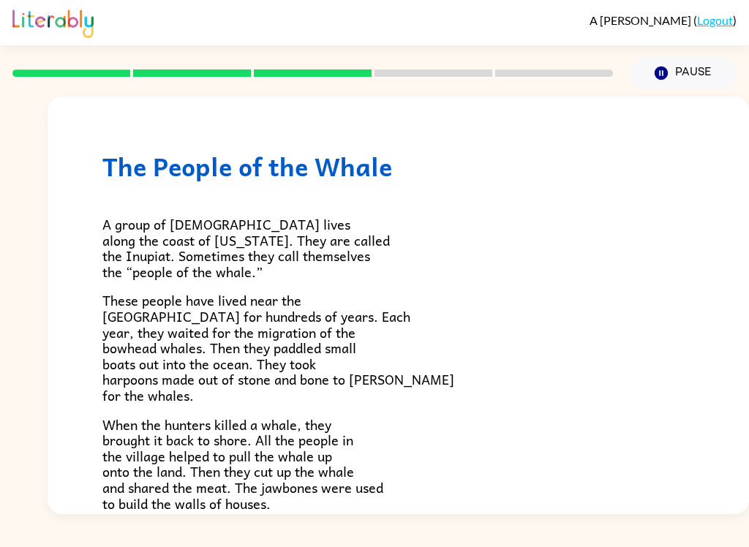
click at [252, 522] on div "A [PERSON_NAME] ( Logout ) Pause Pause The People of the Whale A group of [DEMO…" at bounding box center [374, 273] width 749 height 547
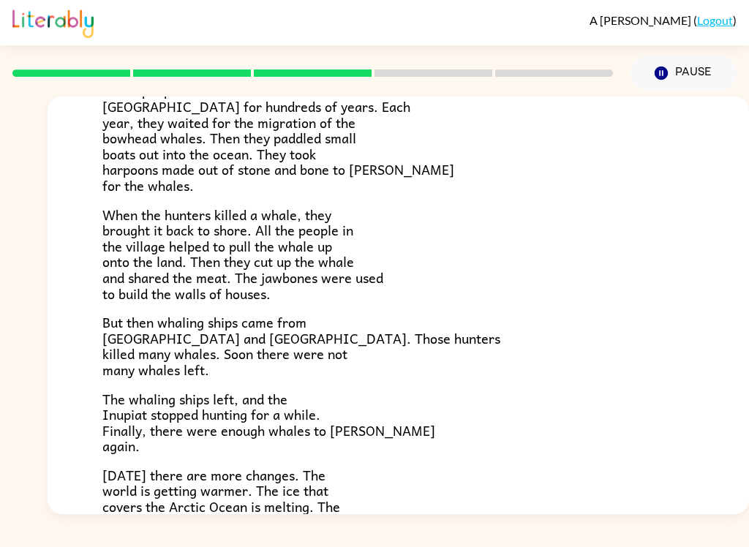
click at [485, 541] on div "A [PERSON_NAME] ( Logout ) Pause Pause The People of the Whale A group of [DEMO…" at bounding box center [374, 273] width 749 height 547
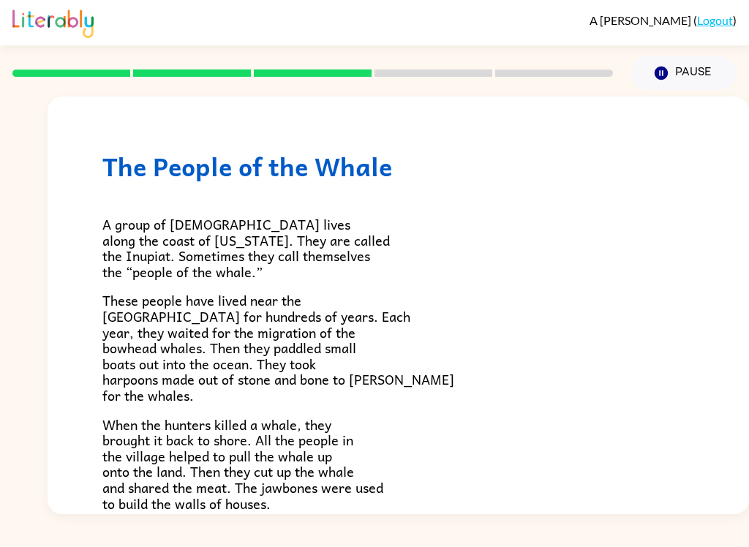
scroll to position [0, 0]
click at [282, 285] on div "A group of [DEMOGRAPHIC_DATA] lives along the coast of [US_STATE]. They are cal…" at bounding box center [398, 522] width 592 height 683
click at [282, 284] on div "A group of [DEMOGRAPHIC_DATA] lives along the coast of [US_STATE]. They are cal…" at bounding box center [398, 522] width 592 height 683
click at [460, 347] on p "These people have lived near the [GEOGRAPHIC_DATA] for hundreds of years. Each …" at bounding box center [398, 348] width 592 height 110
click at [536, 309] on p "These people have lived near the [GEOGRAPHIC_DATA] for hundreds of years. Each …" at bounding box center [398, 348] width 592 height 110
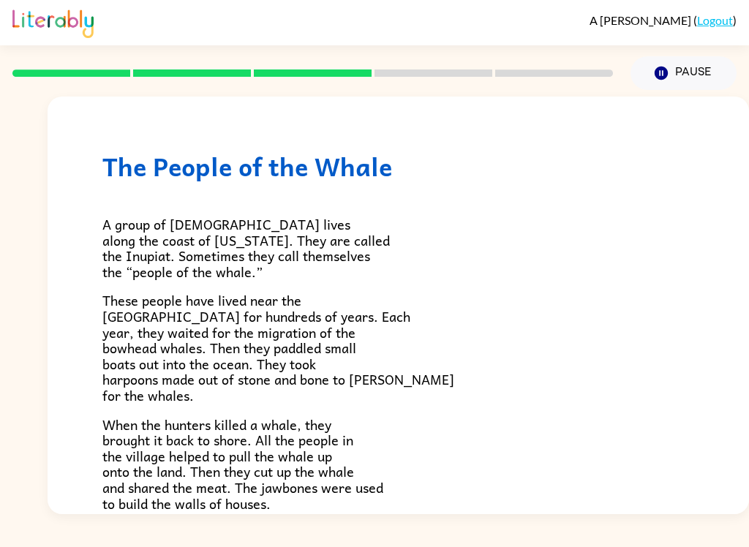
click at [682, 502] on p "When the hunters killed a whale, they brought it back to shore. All the people …" at bounding box center [398, 464] width 592 height 95
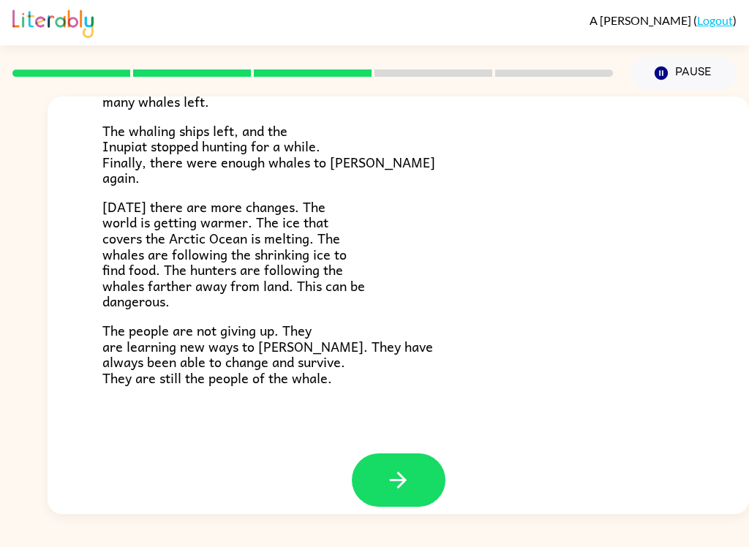
scroll to position [477, 0]
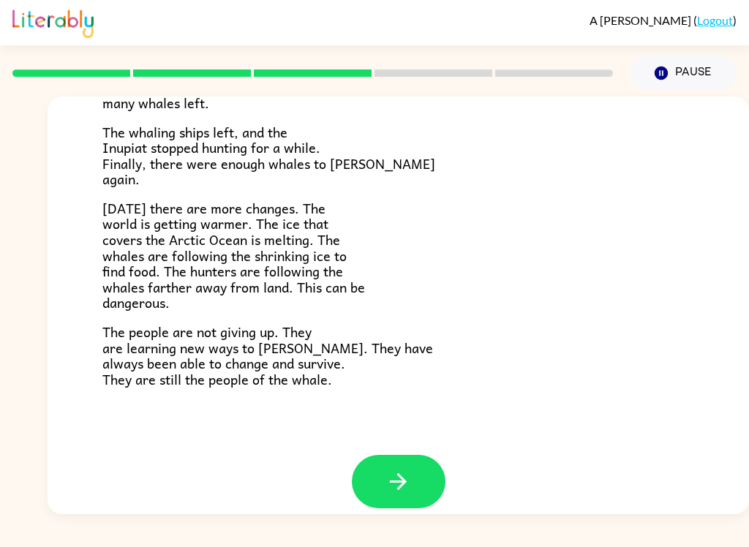
click at [416, 473] on button "button" at bounding box center [399, 481] width 94 height 53
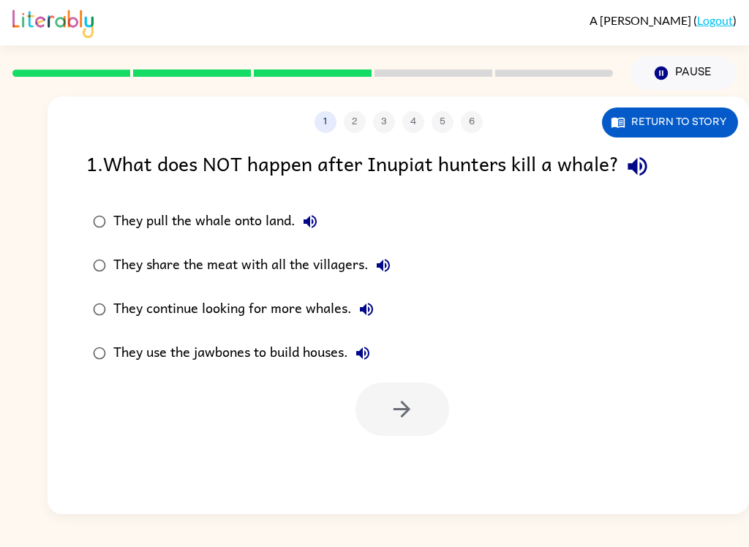
scroll to position [0, 0]
click at [652, 150] on div "1 . What does NOT happen after Inupiat hunters kill a whale?" at bounding box center [398, 166] width 624 height 37
click at [656, 159] on button "button" at bounding box center [637, 166] width 37 height 37
click at [376, 308] on button "They continue looking for more whales." at bounding box center [366, 309] width 29 height 29
click at [388, 266] on icon "button" at bounding box center [384, 266] width 18 height 18
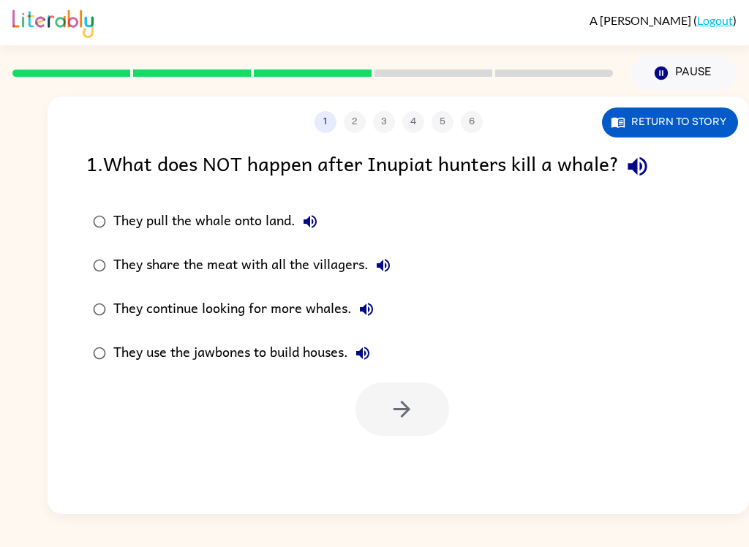
click at [365, 314] on icon "button" at bounding box center [366, 309] width 13 height 13
click at [353, 348] on button "They use the jawbones to build houses." at bounding box center [362, 353] width 29 height 29
click at [668, 123] on button "Return to story" at bounding box center [670, 123] width 136 height 30
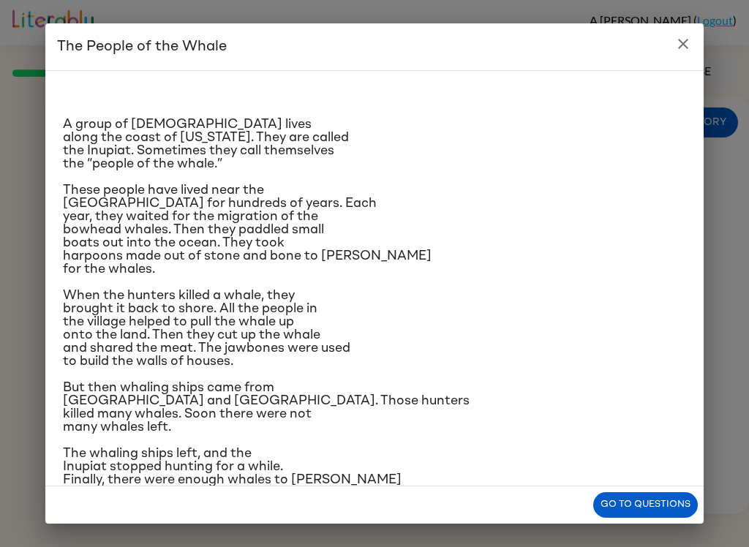
click at [618, 532] on div "The People of the Whale A group of [DEMOGRAPHIC_DATA] lives along the coast of …" at bounding box center [374, 273] width 749 height 547
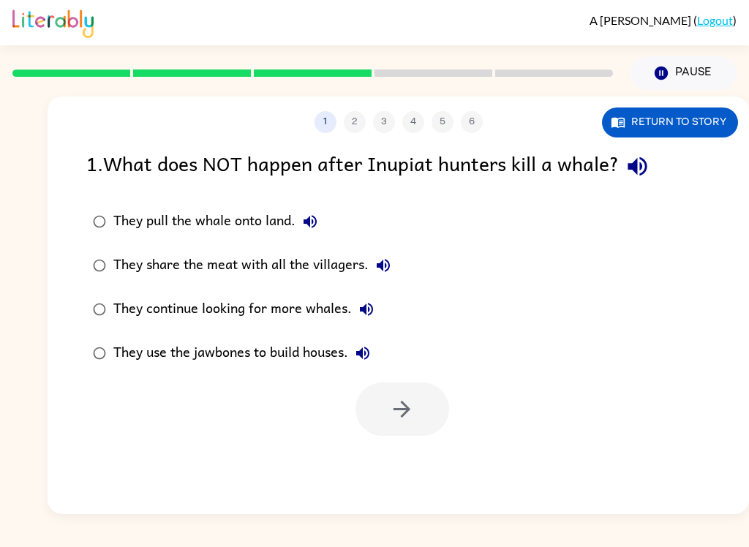
click at [644, 137] on button "Return to story" at bounding box center [670, 123] width 136 height 30
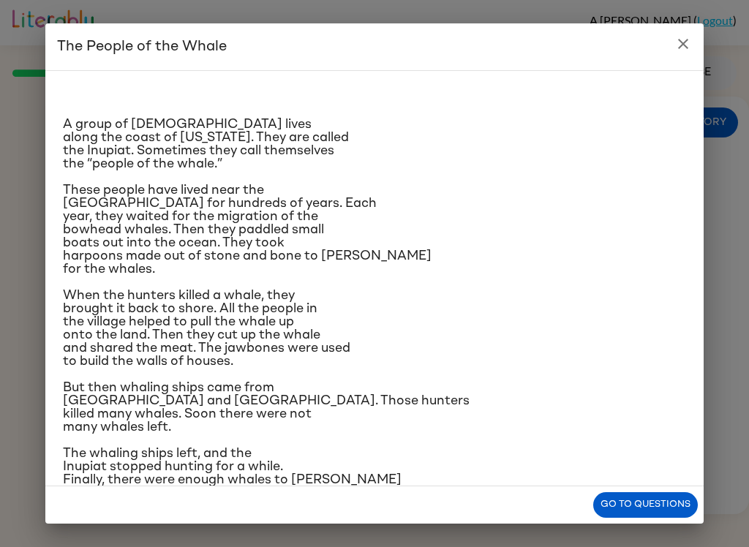
click at [522, 531] on div "The People of the Whale A group of [DEMOGRAPHIC_DATA] lives along the coast of …" at bounding box center [374, 273] width 749 height 547
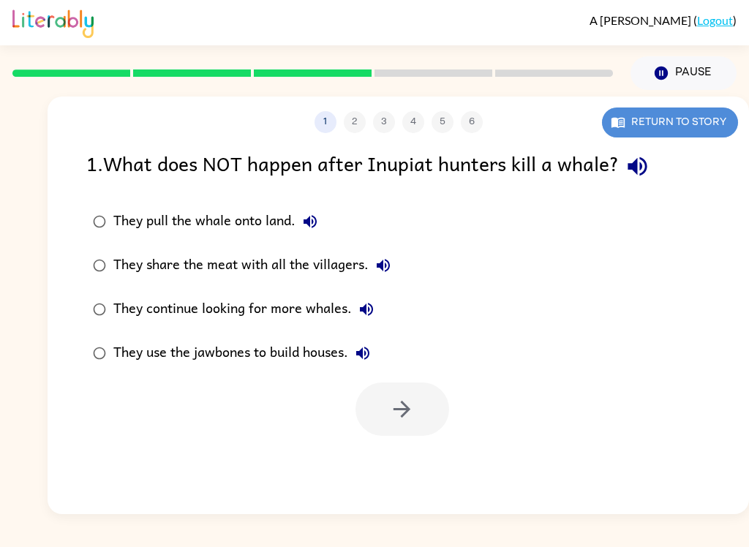
click at [688, 124] on button "Return to story" at bounding box center [670, 123] width 136 height 30
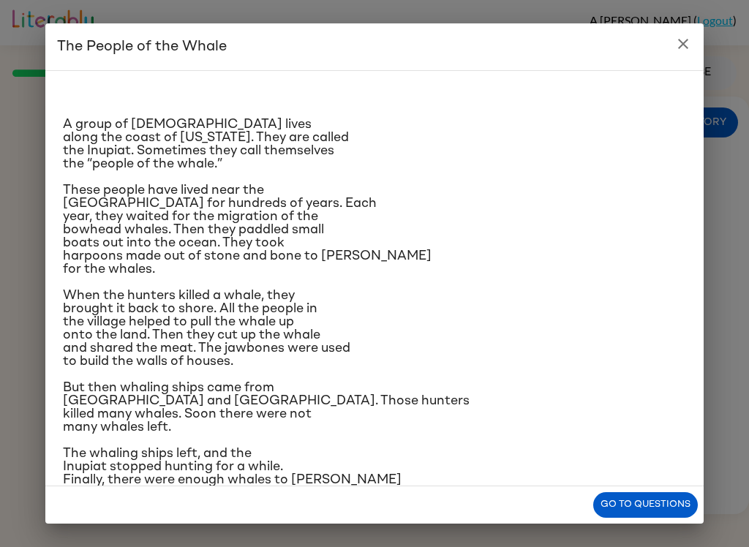
click at [650, 541] on div "The People of the Whale A group of [DEMOGRAPHIC_DATA] lives along the coast of …" at bounding box center [374, 273] width 749 height 547
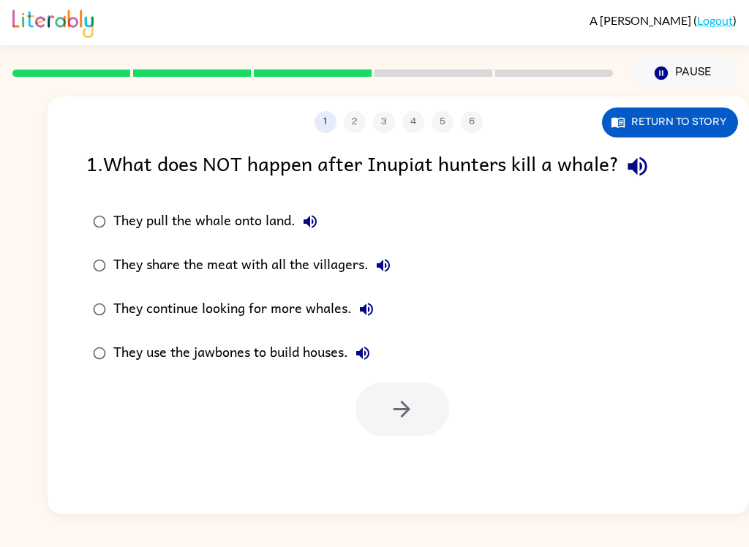
click at [403, 372] on label "They use the jawbones to build houses." at bounding box center [241, 353] width 327 height 44
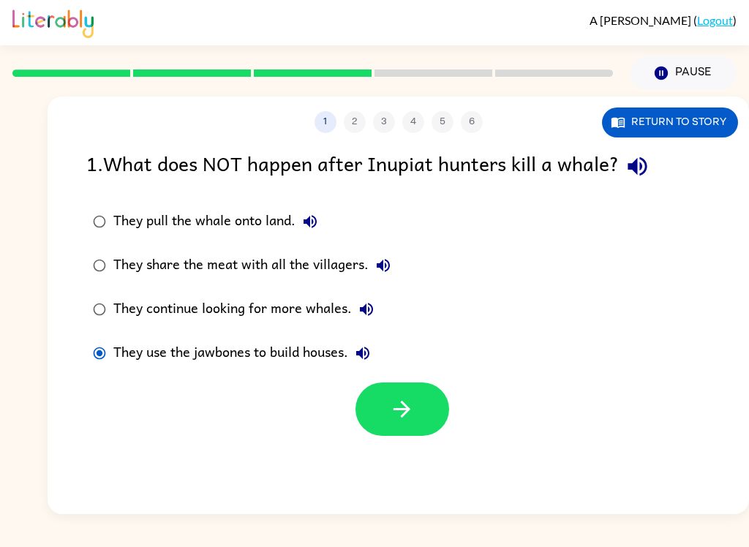
click at [639, 135] on button "Return to story" at bounding box center [670, 123] width 136 height 30
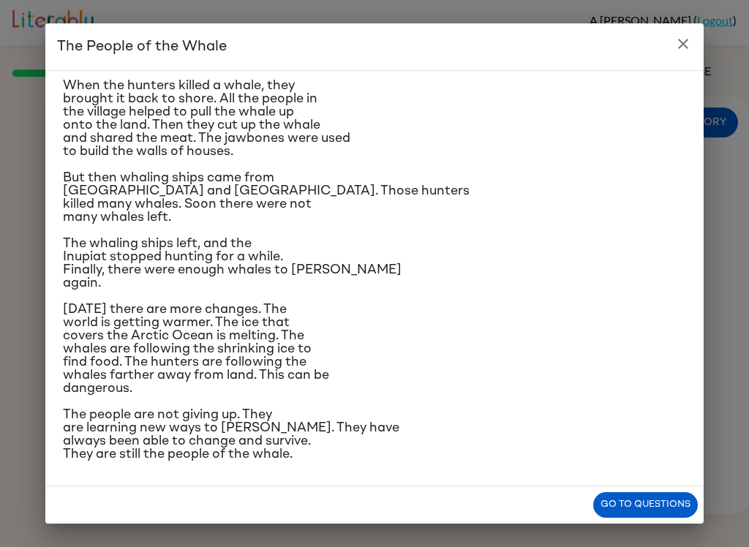
scroll to position [367, 0]
click at [531, 171] on p "But then whaling ships came from [GEOGRAPHIC_DATA] and [GEOGRAPHIC_DATA]. Those…" at bounding box center [374, 197] width 623 height 53
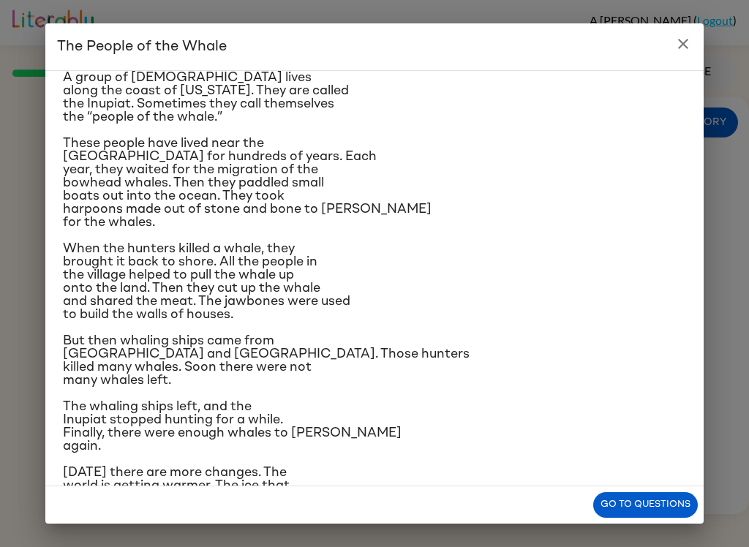
scroll to position [46, 0]
click at [634, 497] on button "Go to questions" at bounding box center [645, 505] width 105 height 26
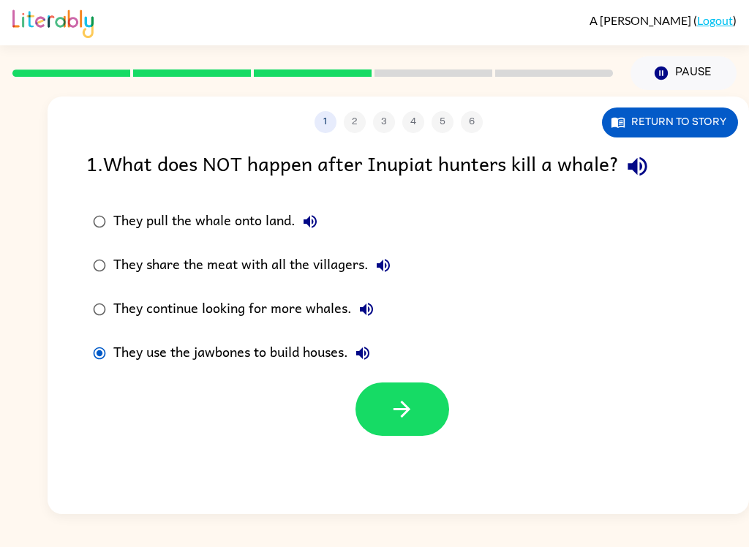
click at [603, 143] on div "1 2 3 4 5 6 Return to story 1 . What does NOT happen after Inupiat hunters kill…" at bounding box center [399, 306] width 702 height 418
click at [647, 163] on icon "button" at bounding box center [637, 166] width 19 height 19
click at [113, 298] on div "They continue looking for more whales." at bounding box center [247, 309] width 268 height 29
click at [378, 314] on button "They continue looking for more whales." at bounding box center [366, 309] width 29 height 29
click at [367, 318] on icon "button" at bounding box center [367, 310] width 18 height 18
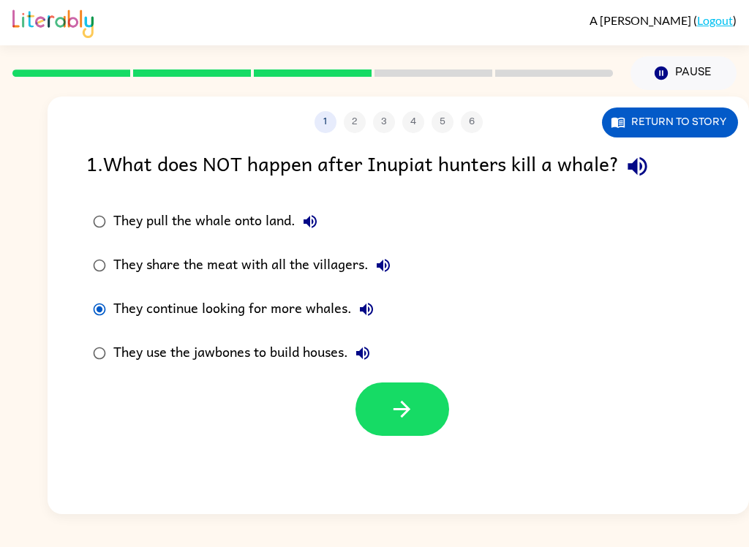
click at [371, 323] on button "They continue looking for more whales." at bounding box center [366, 309] width 29 height 29
click at [353, 316] on button "They continue looking for more whales." at bounding box center [366, 309] width 29 height 29
click at [394, 255] on button "They share the meat with all the villagers." at bounding box center [383, 265] width 29 height 29
click at [355, 209] on label "They pull the whale onto land." at bounding box center [241, 222] width 327 height 44
click at [323, 211] on div "They pull the whale onto land." at bounding box center [218, 221] width 211 height 29
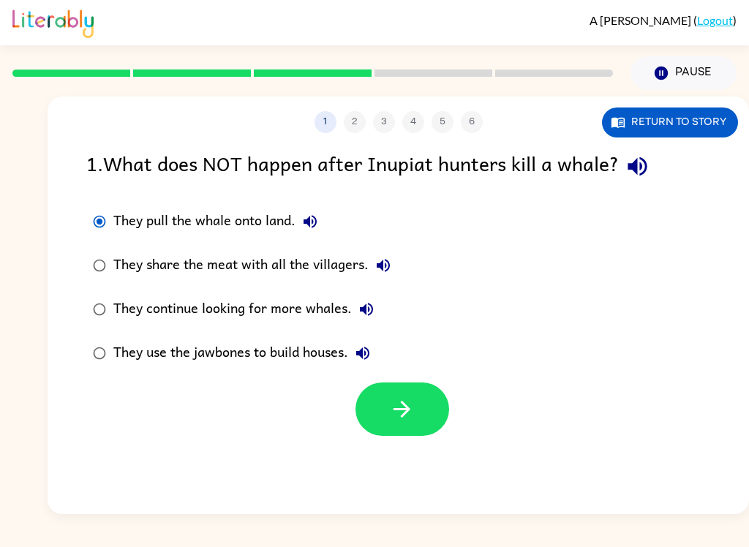
click at [318, 213] on button "They pull the whale onto land." at bounding box center [310, 221] width 29 height 29
click at [410, 430] on button "button" at bounding box center [403, 409] width 94 height 53
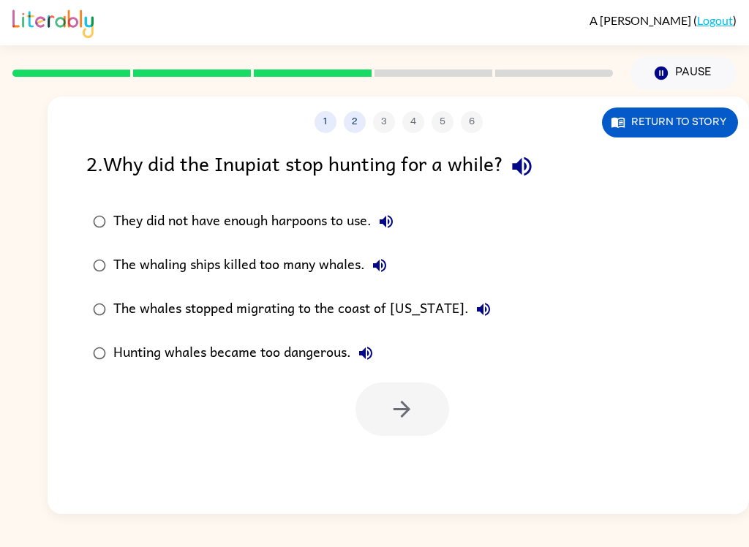
click at [523, 192] on div "2 . Why did the Inupiat stop hunting for a while? They did not have enough harp…" at bounding box center [399, 292] width 702 height 288
click at [535, 171] on icon "button" at bounding box center [522, 167] width 26 height 26
click at [641, 536] on div "A [PERSON_NAME] ( Logout ) Pause Pause 1 2 3 4 5 6 Return to story 2 . Why did …" at bounding box center [374, 273] width 749 height 547
click at [390, 255] on button "The whaling ships killed too many whales." at bounding box center [379, 265] width 29 height 29
click at [605, 391] on div at bounding box center [399, 405] width 702 height 61
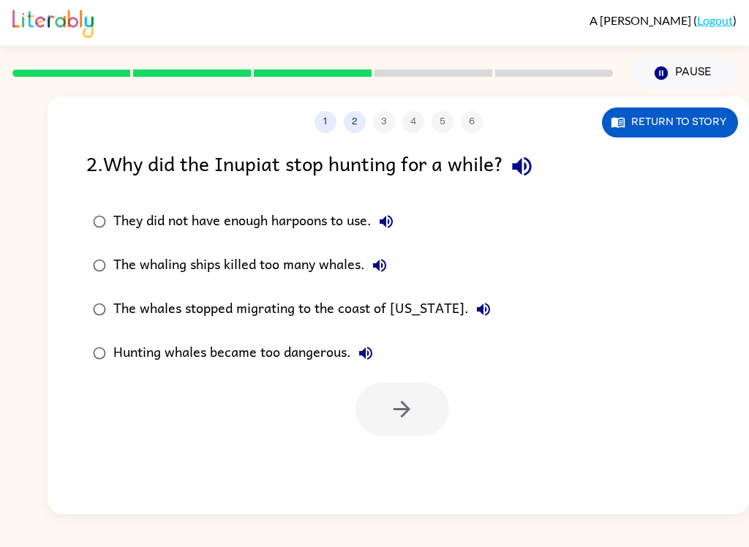
click at [469, 323] on button "The whales stopped migrating to the coast of [US_STATE]." at bounding box center [483, 309] width 29 height 29
click at [372, 362] on icon "button" at bounding box center [366, 354] width 18 height 18
click at [705, 125] on button "Return to story" at bounding box center [670, 123] width 136 height 30
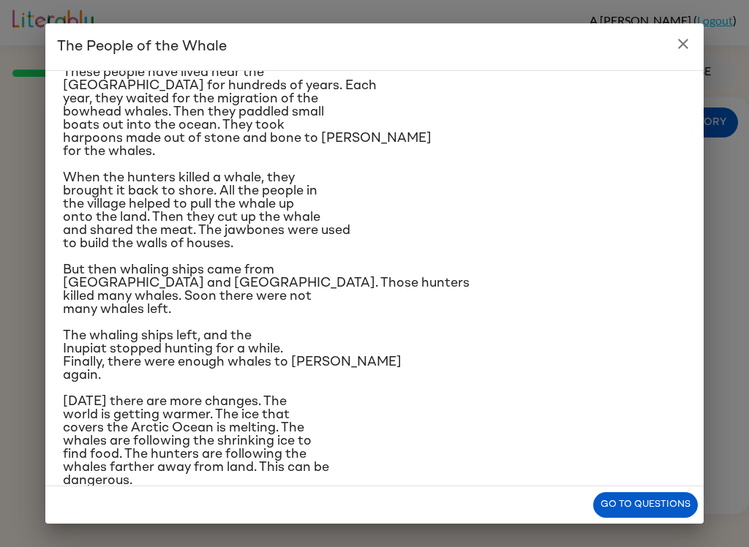
scroll to position [120, 0]
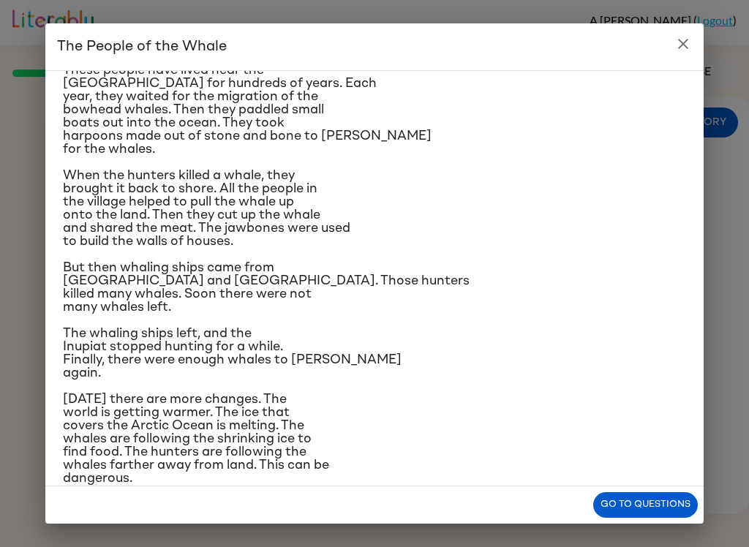
click at [675, 63] on h2 "The People of the Whale" at bounding box center [374, 46] width 658 height 47
click at [674, 63] on h2 "The People of the Whale" at bounding box center [374, 46] width 658 height 47
click at [691, 18] on div "The People of the Whale A group of [DEMOGRAPHIC_DATA] lives along the coast of …" at bounding box center [374, 273] width 749 height 547
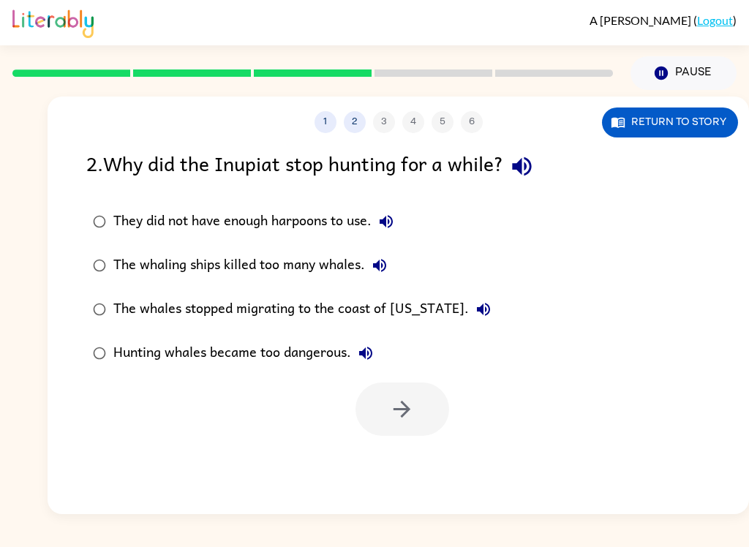
click at [535, 158] on icon "button" at bounding box center [522, 167] width 26 height 26
click at [372, 229] on div "They did not have enough harpoons to use." at bounding box center [257, 221] width 288 height 29
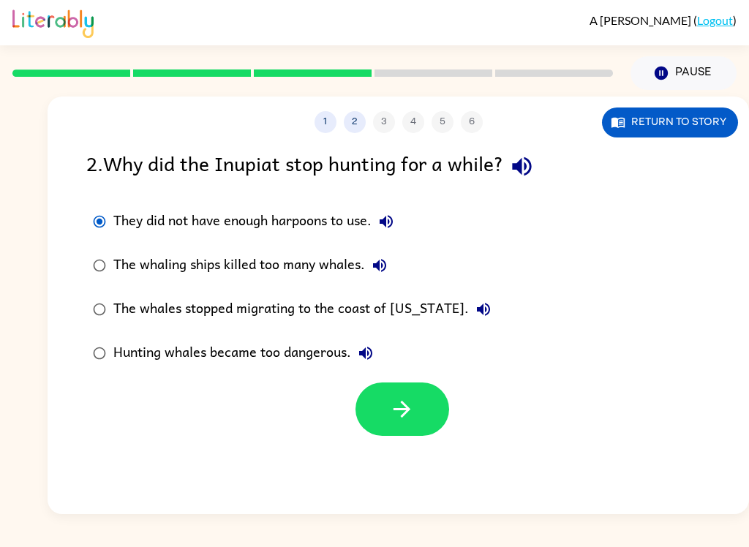
click at [393, 225] on icon "button" at bounding box center [386, 221] width 13 height 13
click at [378, 227] on button "They did not have enough harpoons to use." at bounding box center [386, 221] width 29 height 29
click at [395, 226] on icon "button" at bounding box center [387, 222] width 18 height 18
click at [378, 268] on icon "button" at bounding box center [379, 265] width 13 height 13
click at [470, 351] on label "Hunting whales became too dangerous." at bounding box center [291, 353] width 427 height 44
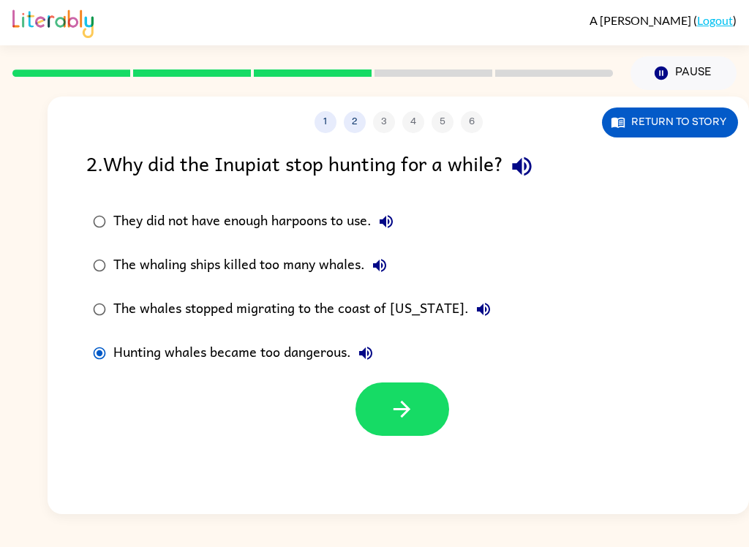
click at [475, 314] on icon "button" at bounding box center [484, 310] width 18 height 18
click at [364, 356] on icon "button" at bounding box center [365, 353] width 13 height 13
click at [662, 69] on icon "button" at bounding box center [661, 73] width 13 height 13
